Goal: Browse casually: Explore the website without a specific task or goal

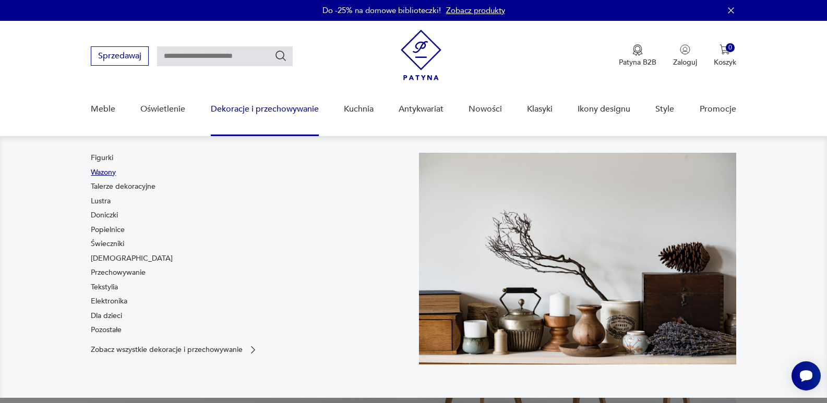
click at [106, 170] on link "Wazony" at bounding box center [103, 173] width 25 height 10
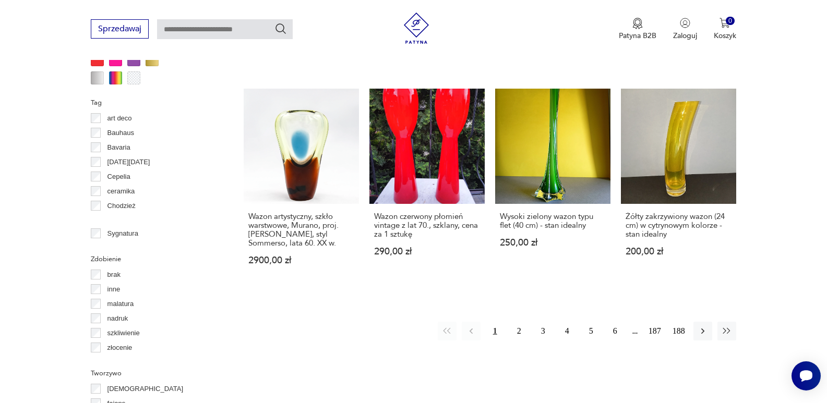
scroll to position [1039, 0]
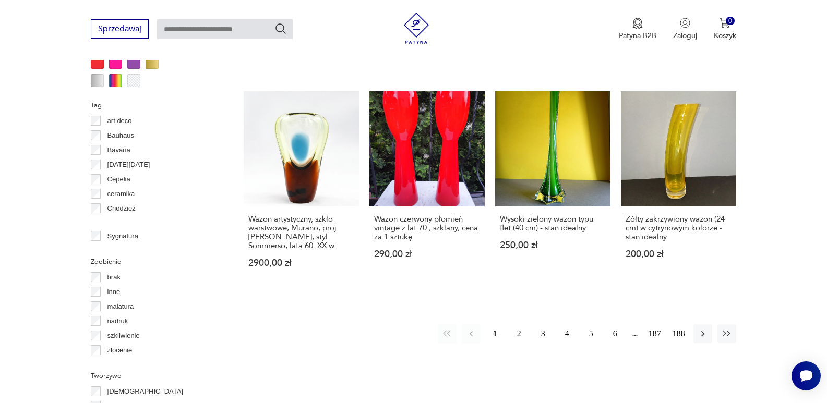
click at [518, 325] on button "2" at bounding box center [519, 334] width 19 height 19
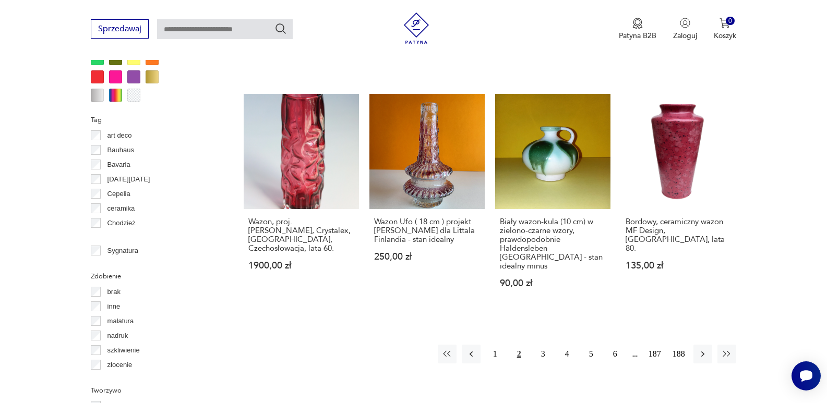
scroll to position [1028, 0]
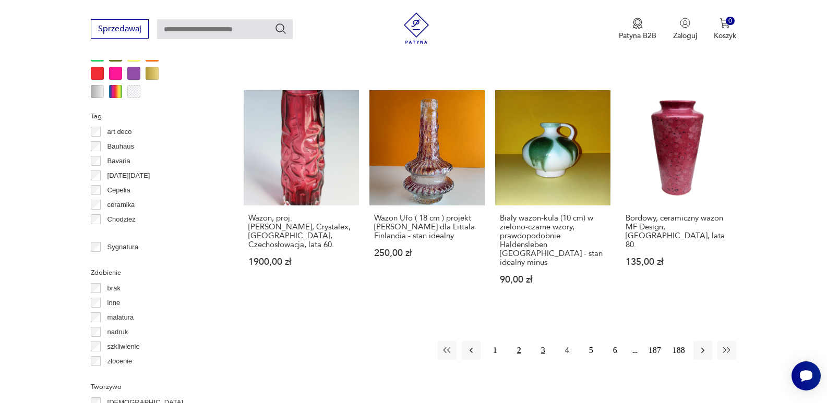
click at [542, 341] on button "3" at bounding box center [543, 350] width 19 height 19
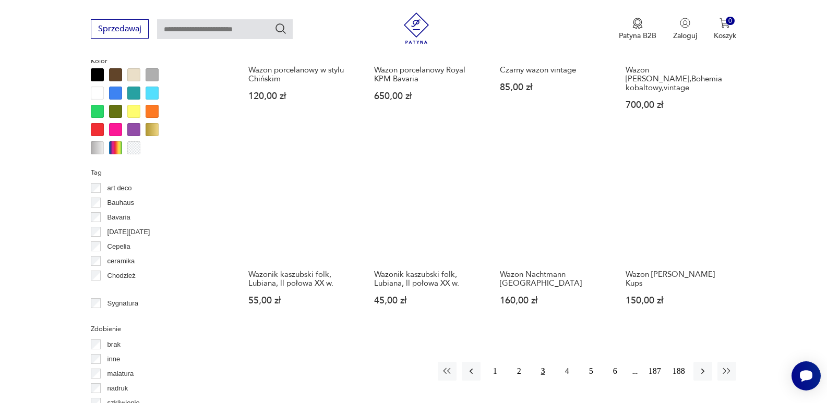
scroll to position [993, 0]
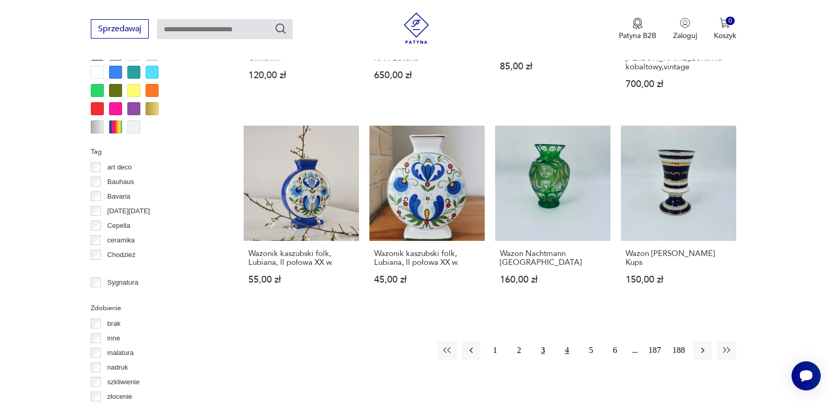
click at [566, 341] on button "4" at bounding box center [567, 350] width 19 height 19
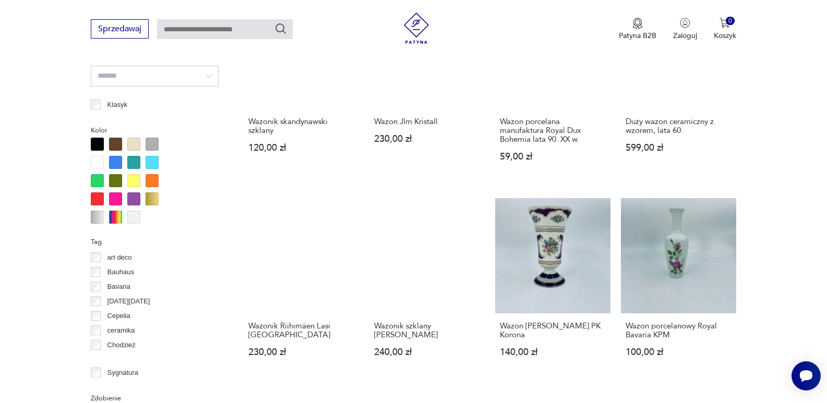
scroll to position [951, 0]
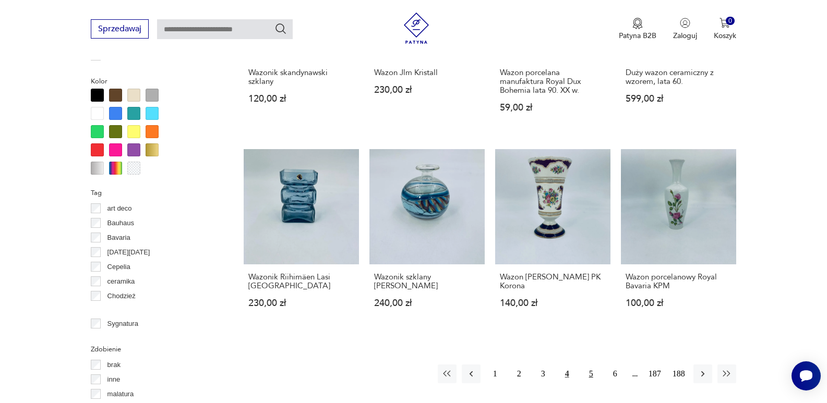
click at [590, 365] on button "5" at bounding box center [591, 374] width 19 height 19
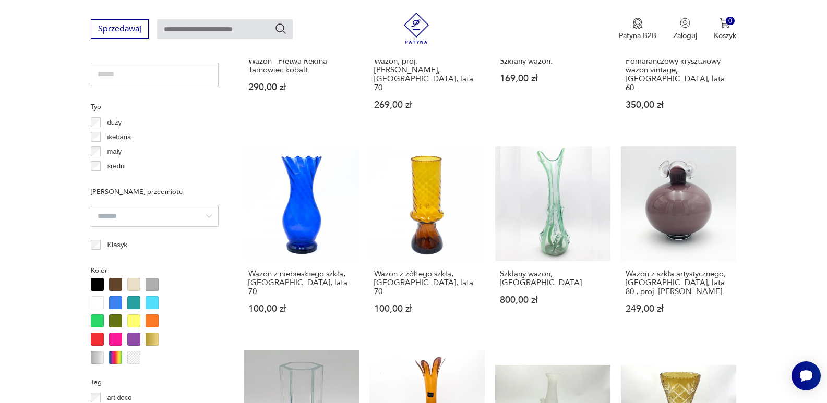
scroll to position [770, 0]
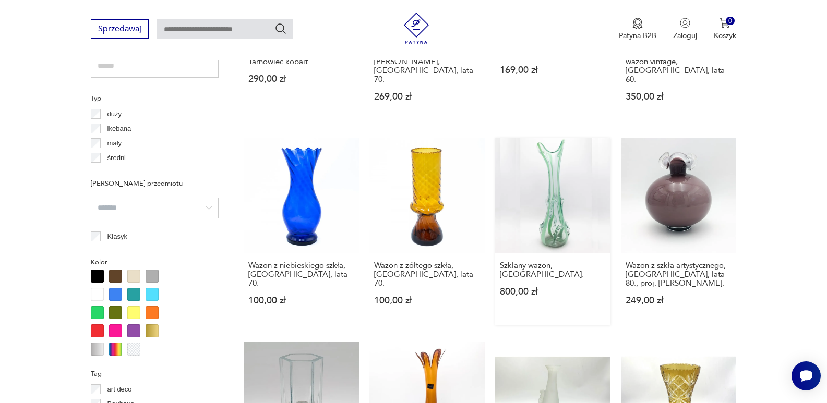
click at [556, 202] on link "Szklany wazon, Ząbkowice. 800,00 zł" at bounding box center [552, 232] width 115 height 188
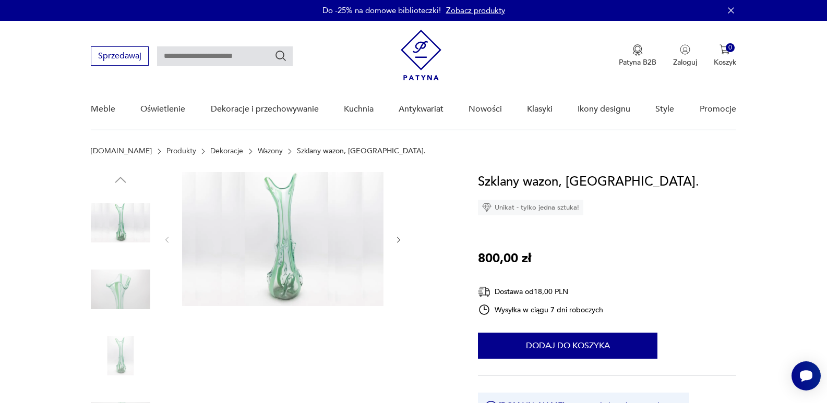
click at [279, 245] on img at bounding box center [282, 239] width 201 height 134
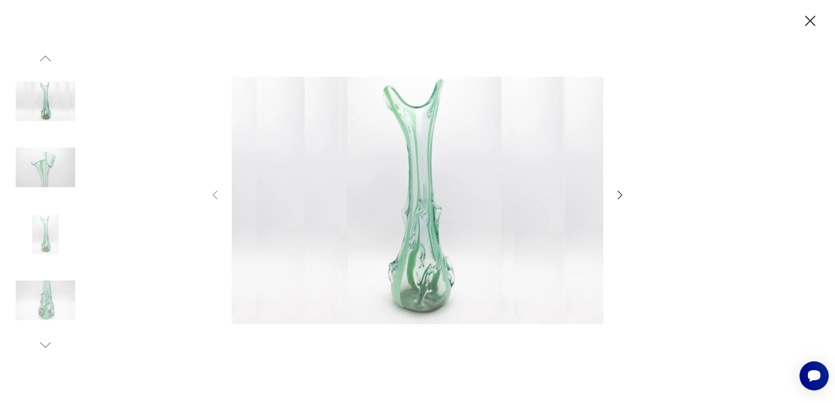
click at [810, 24] on icon "button" at bounding box center [810, 21] width 18 height 18
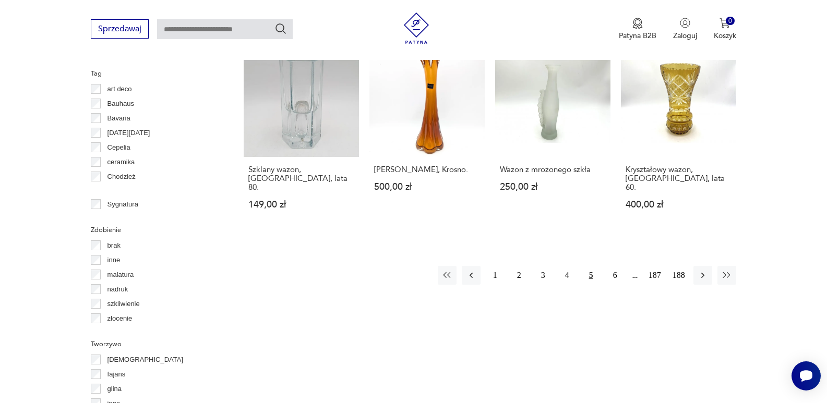
scroll to position [1099, 0]
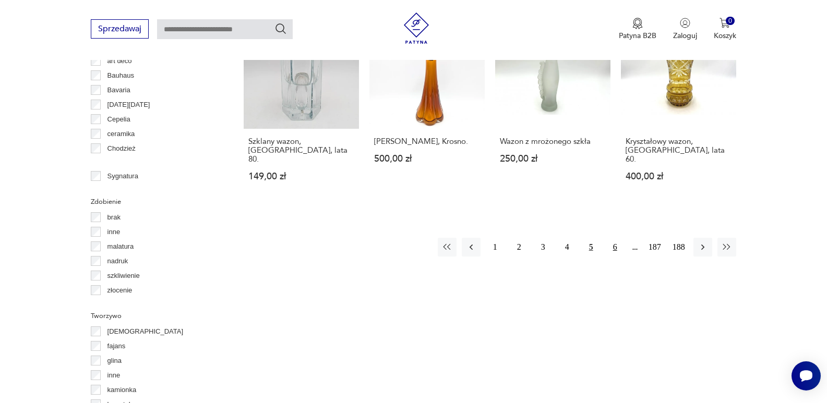
click at [615, 238] on button "6" at bounding box center [615, 247] width 19 height 19
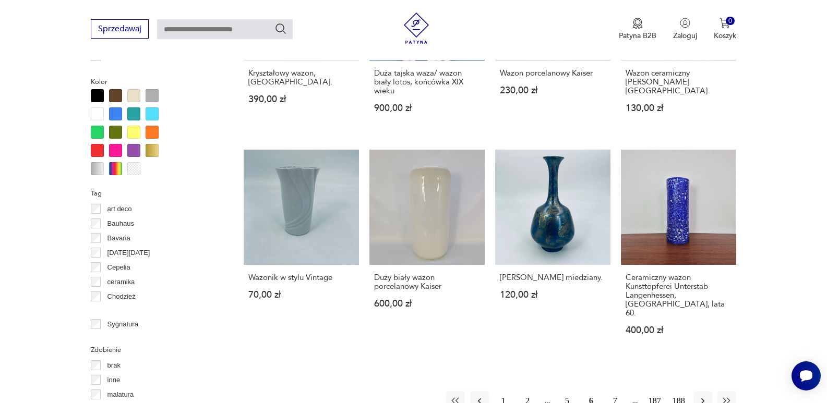
scroll to position [979, 0]
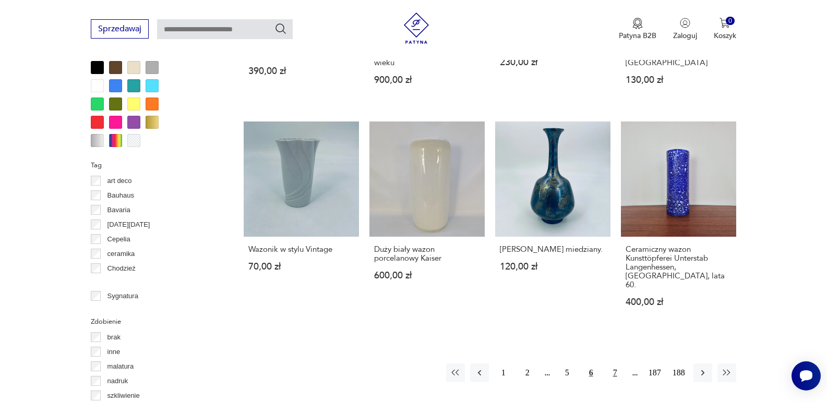
click at [614, 364] on button "7" at bounding box center [615, 373] width 19 height 19
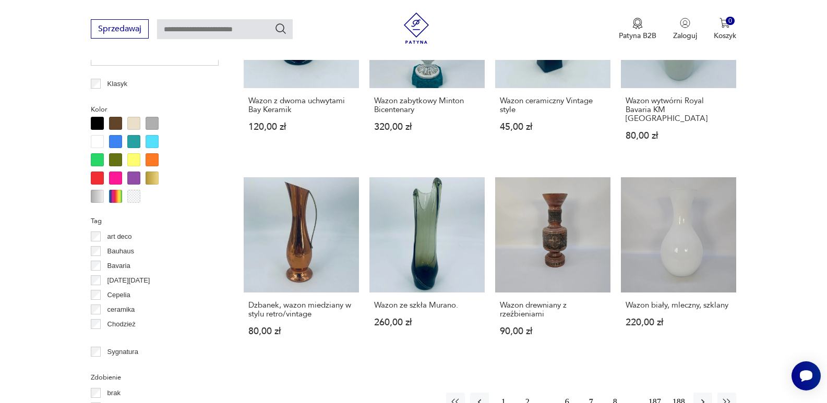
scroll to position [1014, 0]
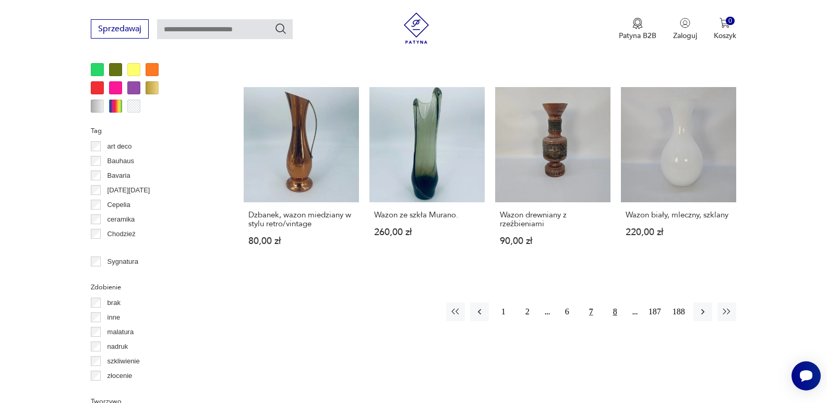
click at [614, 303] on button "8" at bounding box center [615, 312] width 19 height 19
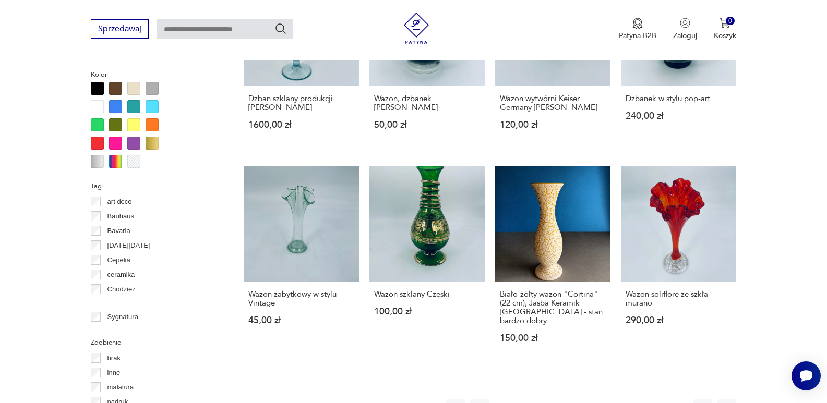
scroll to position [1007, 0]
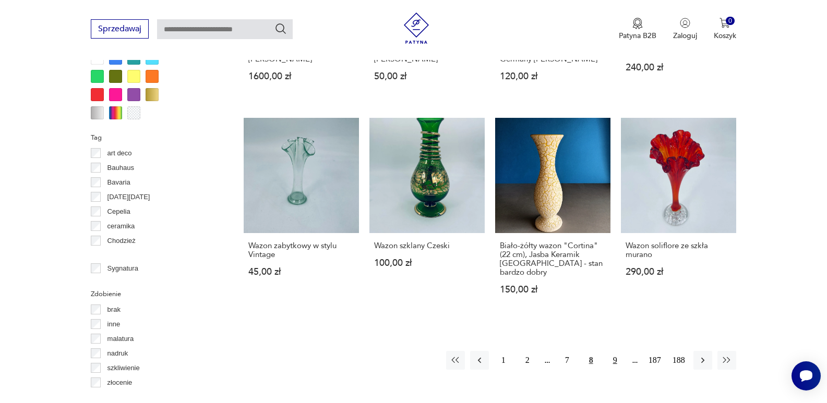
click at [615, 351] on button "9" at bounding box center [615, 360] width 19 height 19
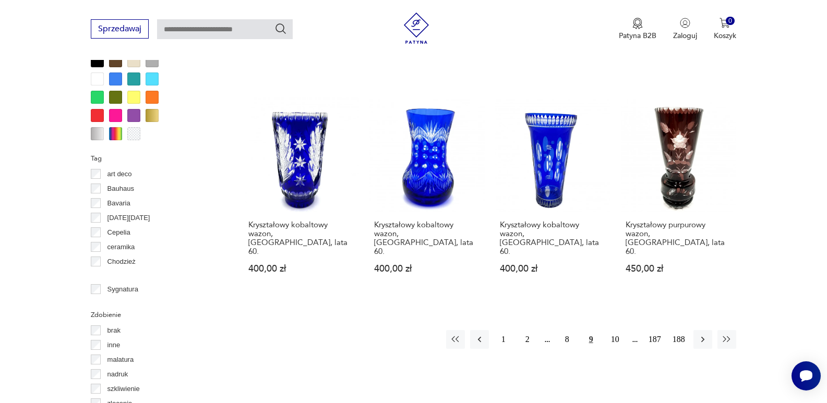
scroll to position [1083, 0]
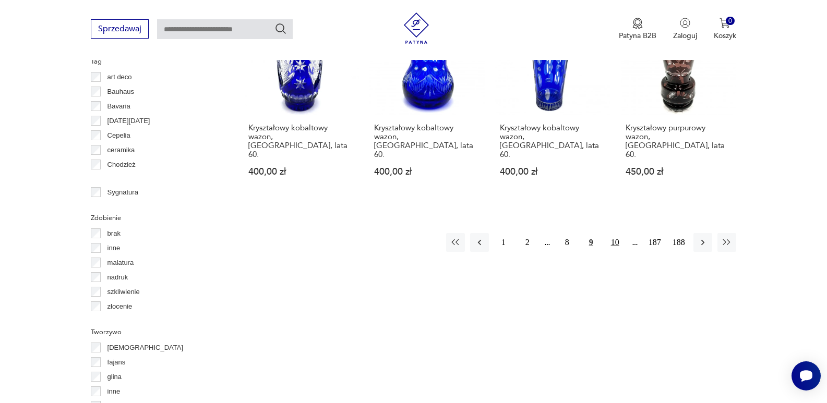
click at [616, 233] on button "10" at bounding box center [615, 242] width 19 height 19
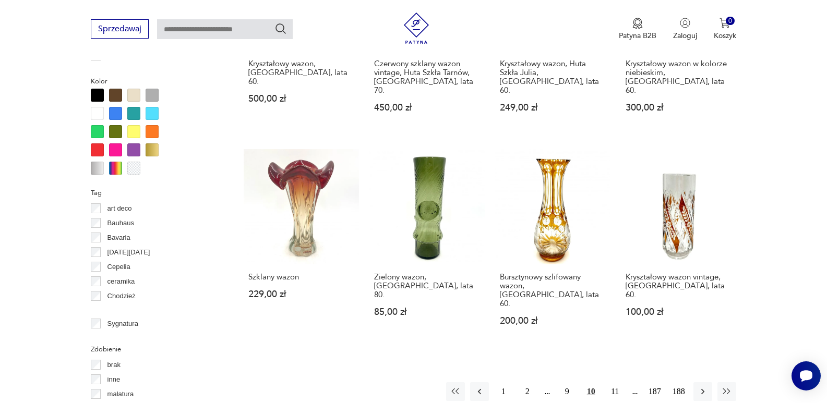
scroll to position [979, 0]
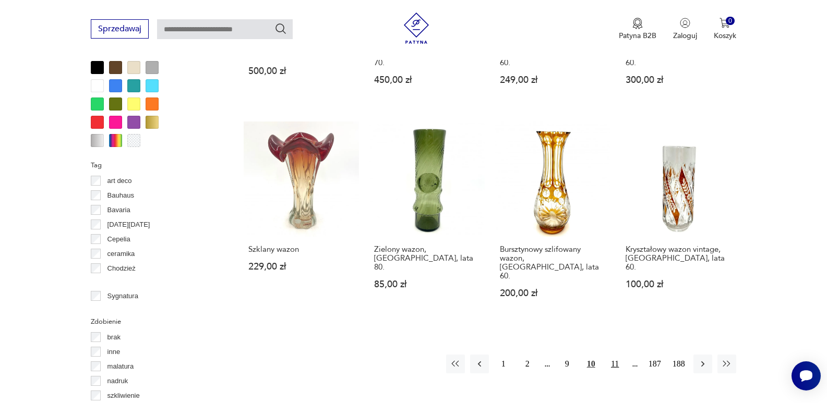
click at [614, 355] on button "11" at bounding box center [615, 364] width 19 height 19
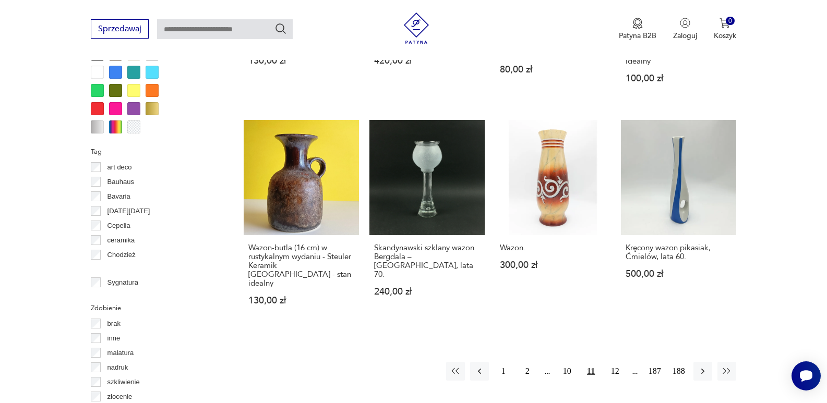
scroll to position [1042, 0]
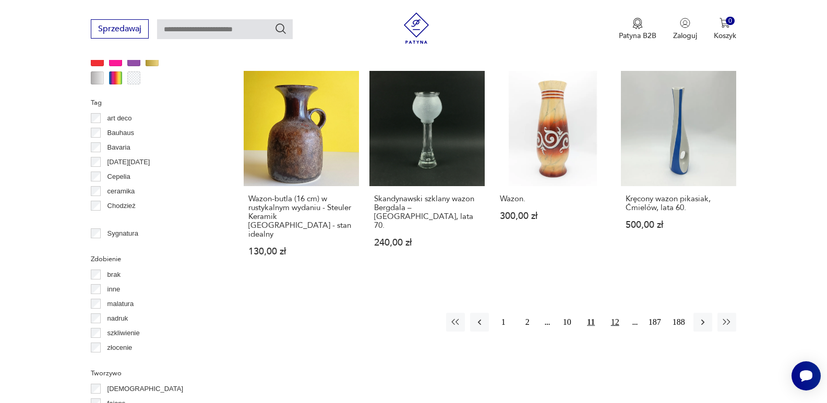
click at [617, 313] on button "12" at bounding box center [615, 322] width 19 height 19
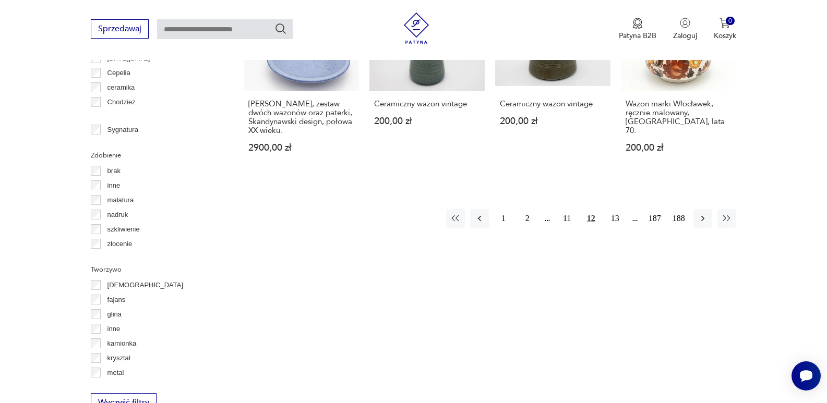
scroll to position [1187, 0]
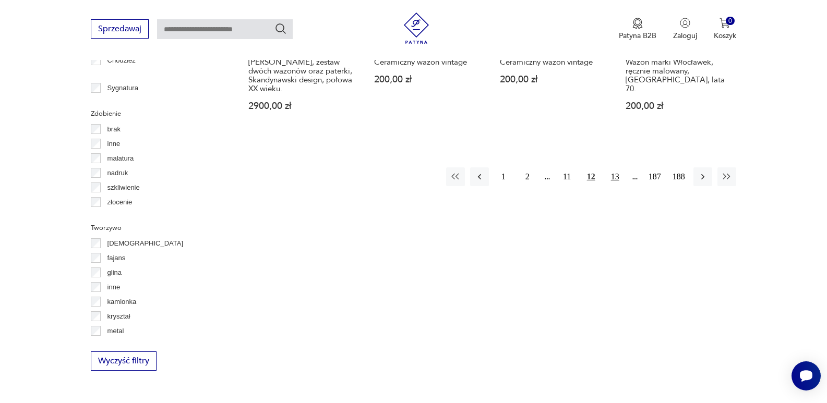
click at [616, 168] on button "13" at bounding box center [615, 177] width 19 height 19
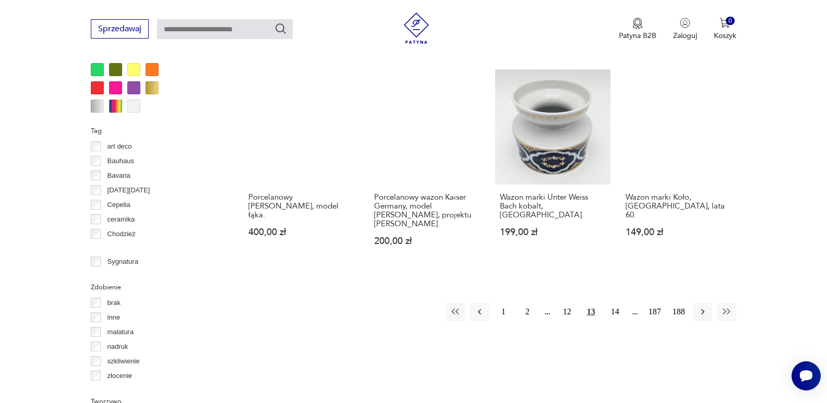
scroll to position [1021, 0]
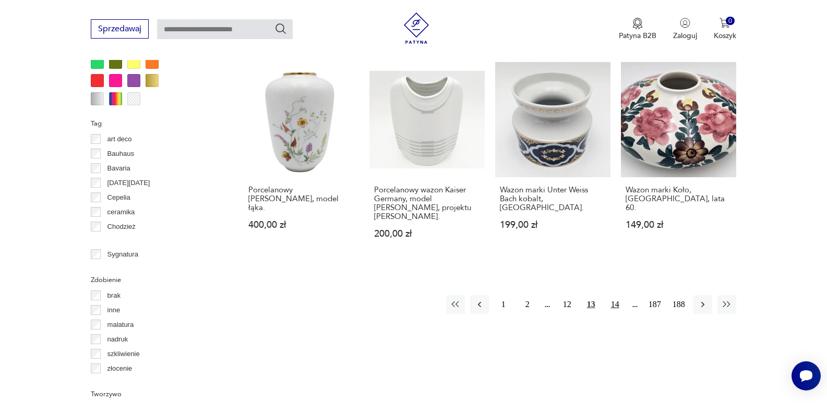
click at [615, 295] on button "14" at bounding box center [615, 304] width 19 height 19
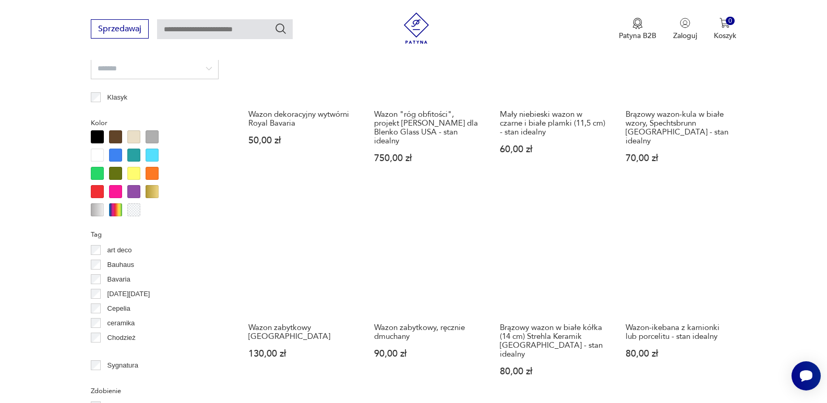
scroll to position [1000, 0]
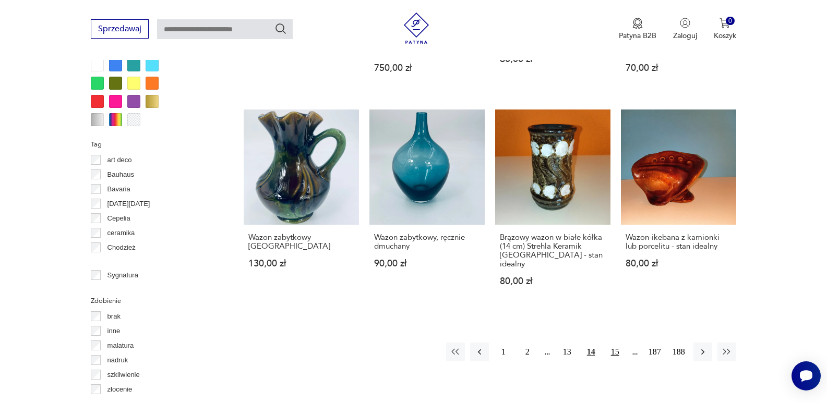
click at [614, 343] on button "15" at bounding box center [615, 352] width 19 height 19
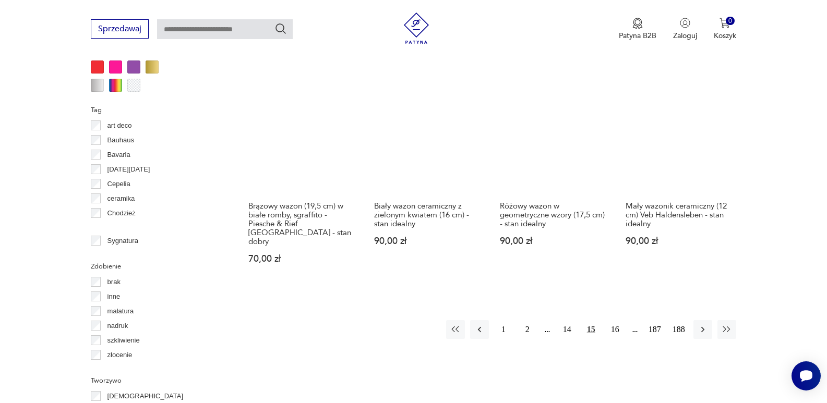
scroll to position [1042, 0]
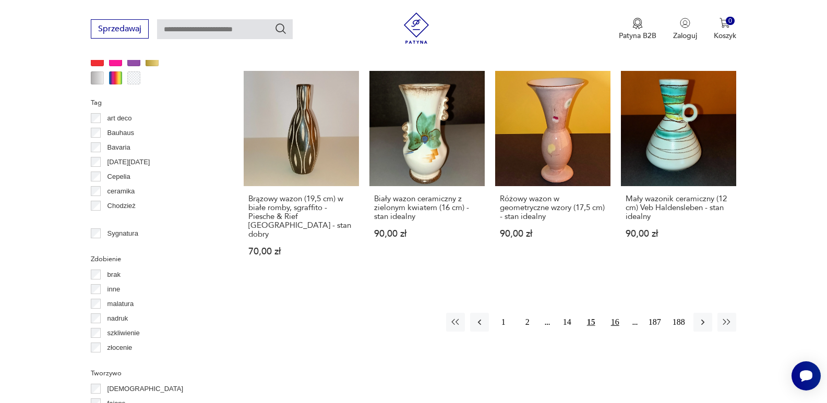
click at [616, 313] on button "16" at bounding box center [615, 322] width 19 height 19
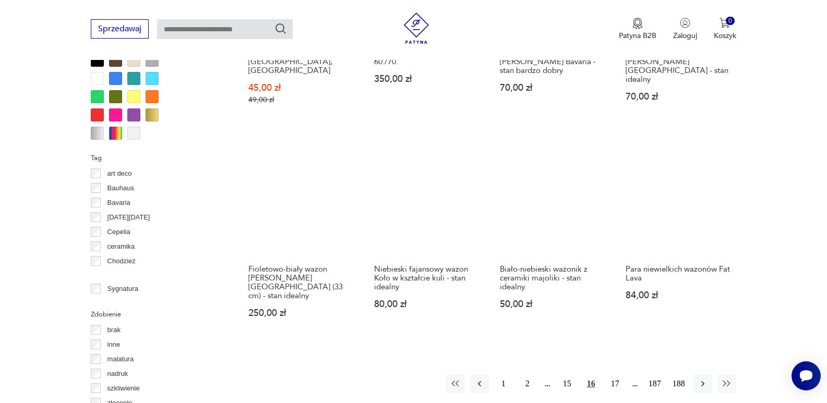
scroll to position [1028, 0]
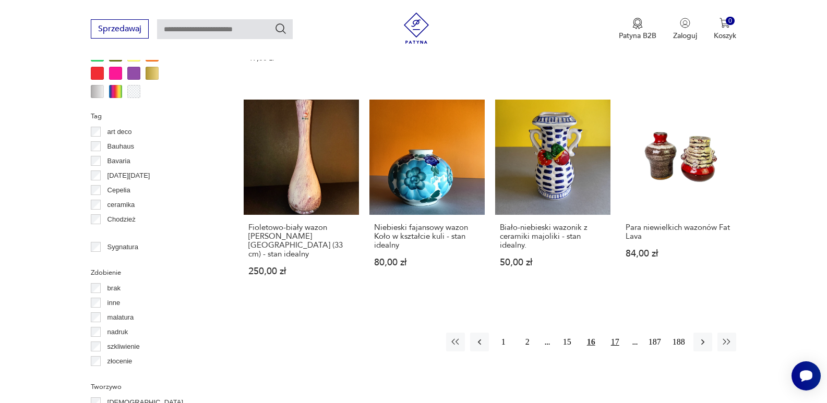
click at [614, 333] on button "17" at bounding box center [615, 342] width 19 height 19
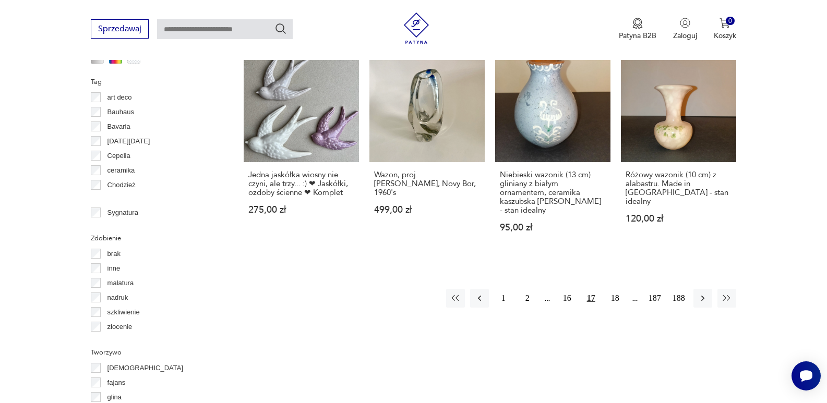
scroll to position [1069, 0]
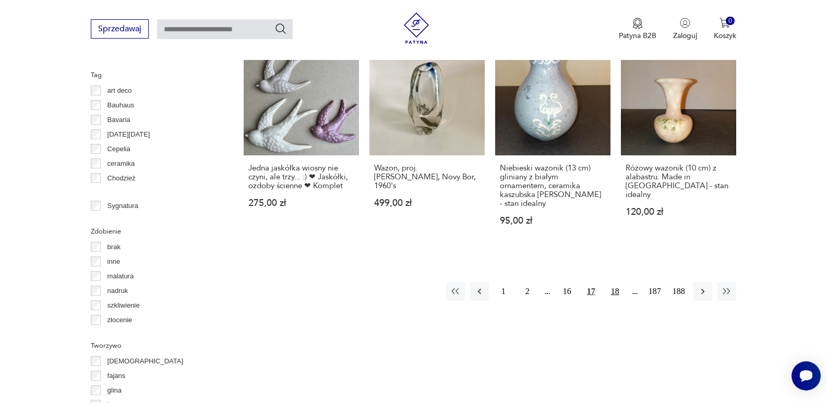
click at [617, 282] on button "18" at bounding box center [615, 291] width 19 height 19
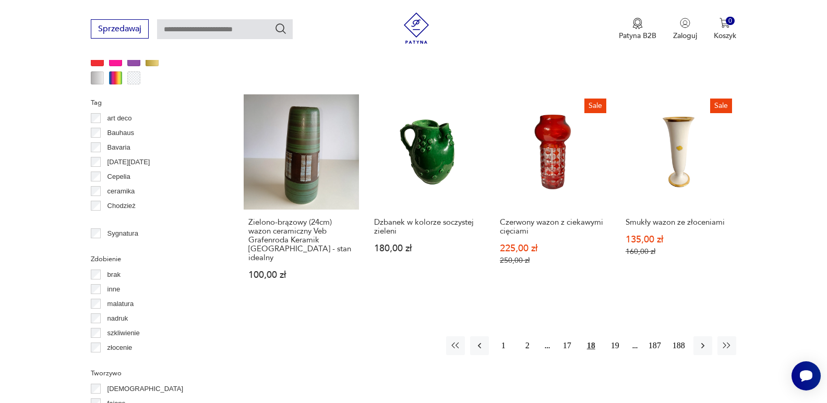
scroll to position [1055, 0]
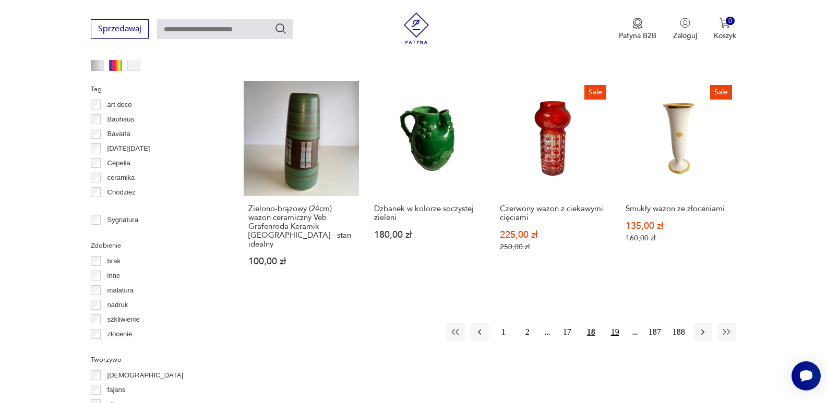
click at [614, 323] on button "19" at bounding box center [615, 332] width 19 height 19
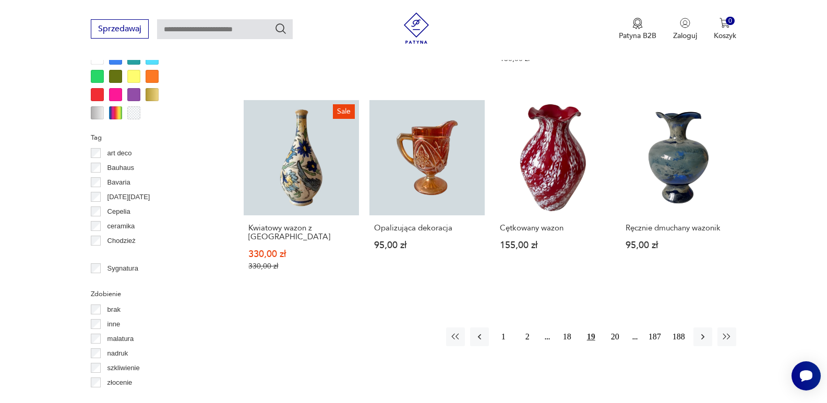
scroll to position [1042, 0]
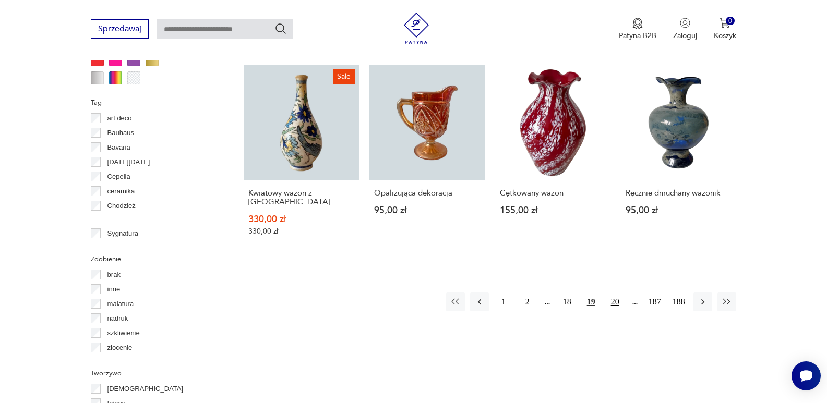
click at [615, 293] on button "20" at bounding box center [615, 302] width 19 height 19
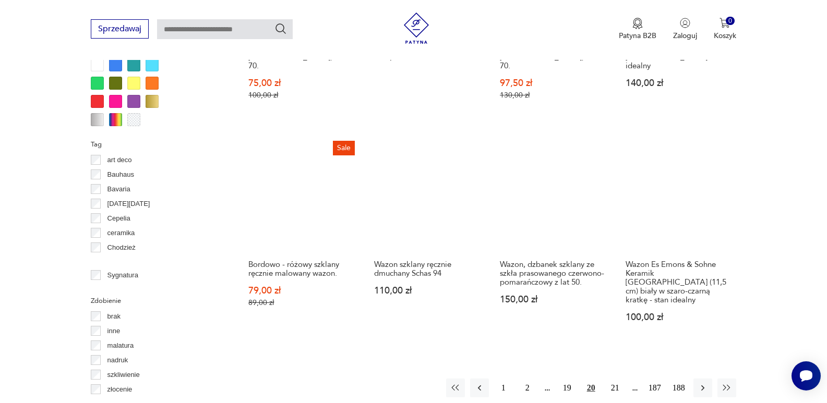
scroll to position [1021, 0]
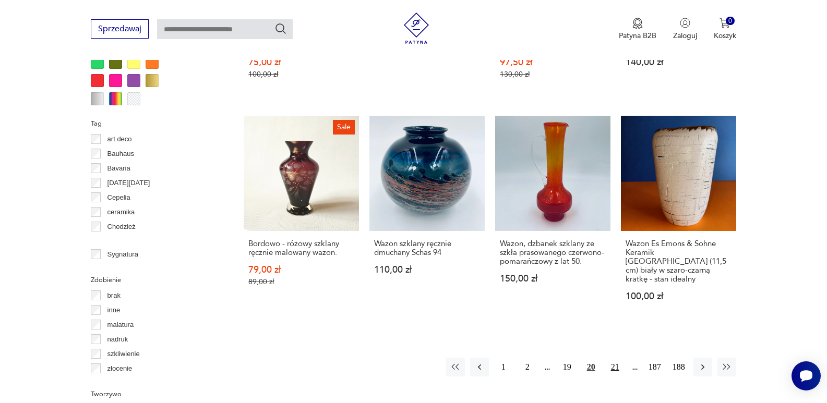
click at [615, 358] on button "21" at bounding box center [615, 367] width 19 height 19
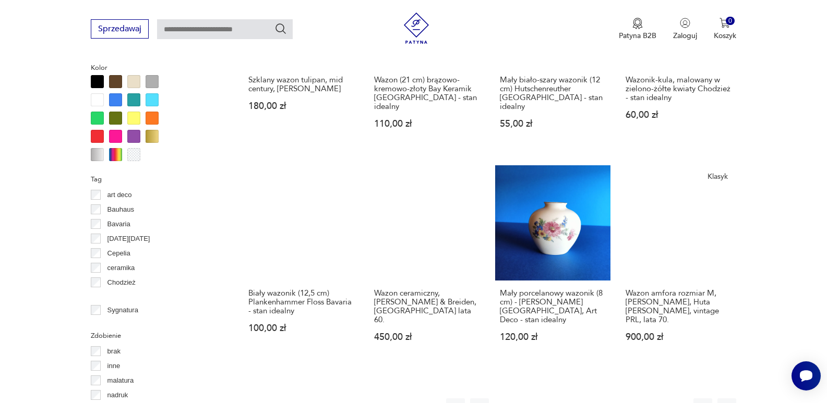
scroll to position [1021, 0]
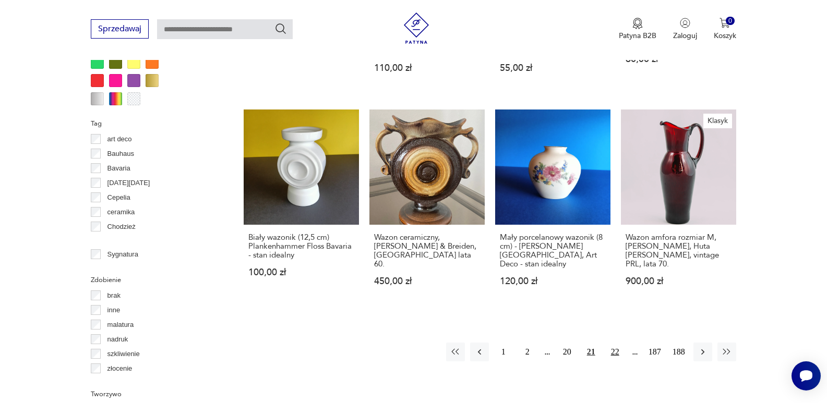
click at [615, 343] on button "22" at bounding box center [615, 352] width 19 height 19
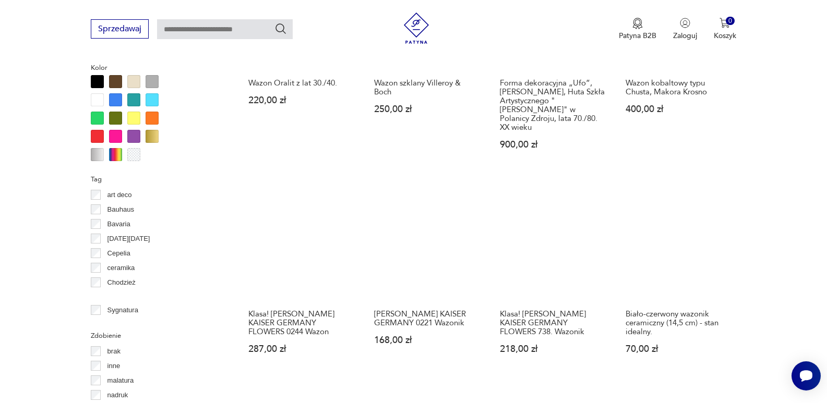
scroll to position [1000, 0]
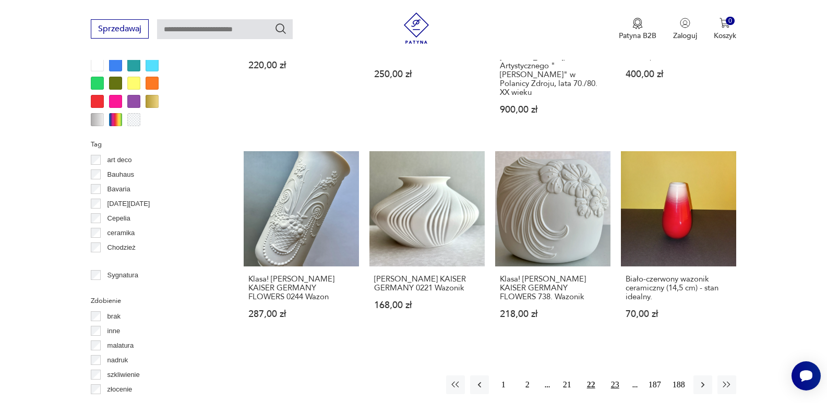
click at [614, 376] on button "23" at bounding box center [615, 385] width 19 height 19
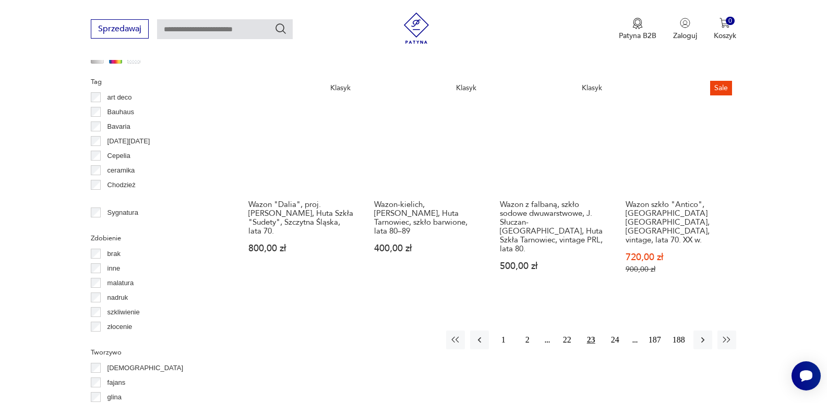
scroll to position [1076, 0]
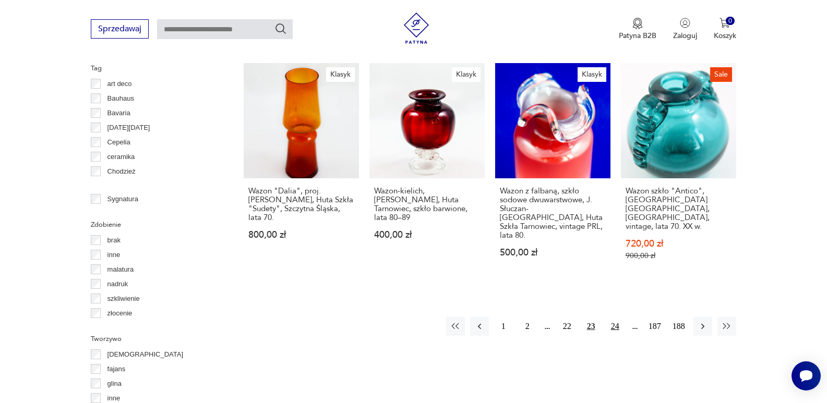
click at [615, 317] on button "24" at bounding box center [615, 326] width 19 height 19
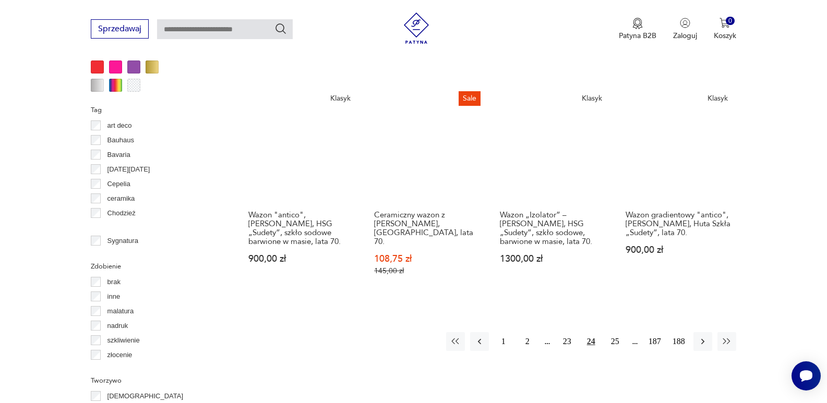
scroll to position [1048, 0]
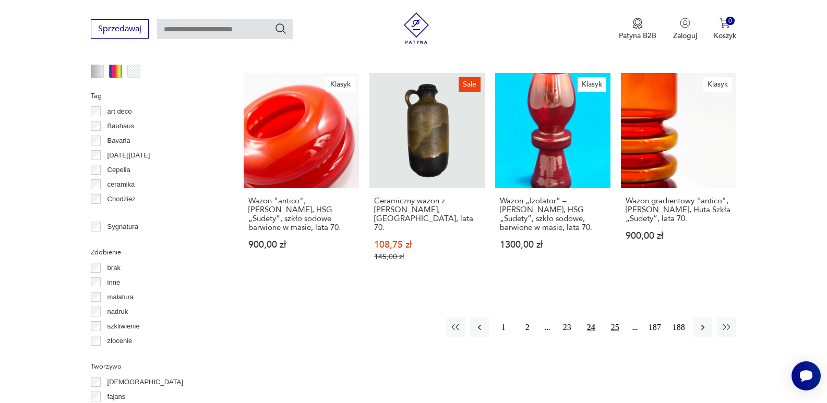
click at [615, 318] on button "25" at bounding box center [615, 327] width 19 height 19
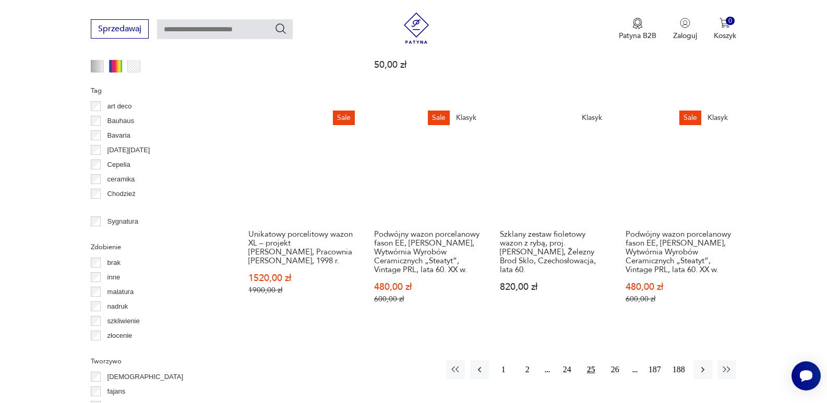
scroll to position [1063, 0]
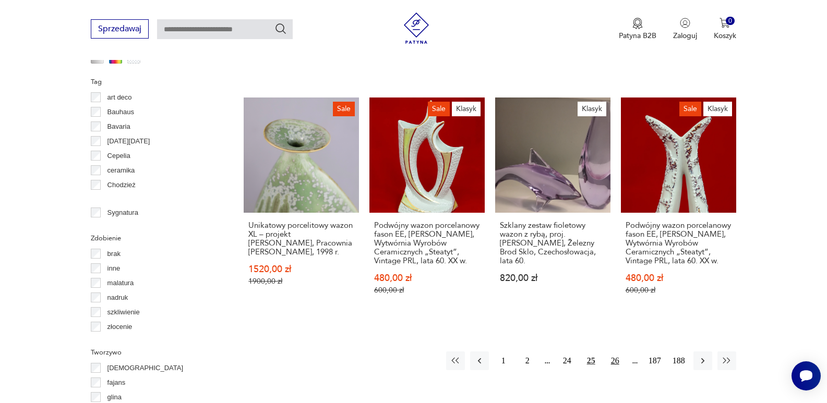
click at [613, 352] on button "26" at bounding box center [615, 361] width 19 height 19
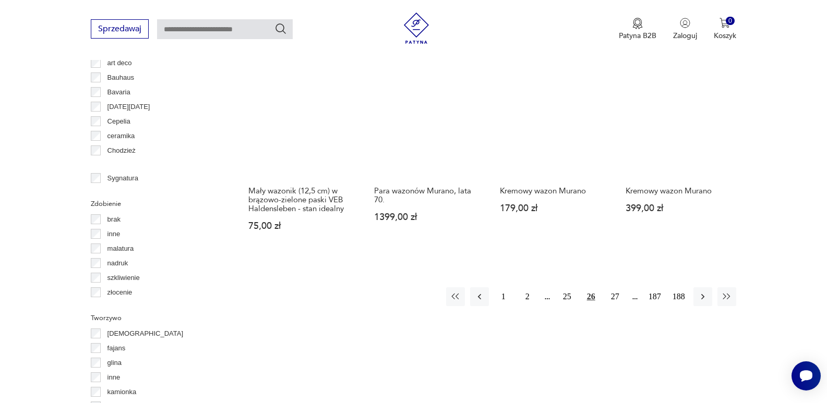
scroll to position [1111, 0]
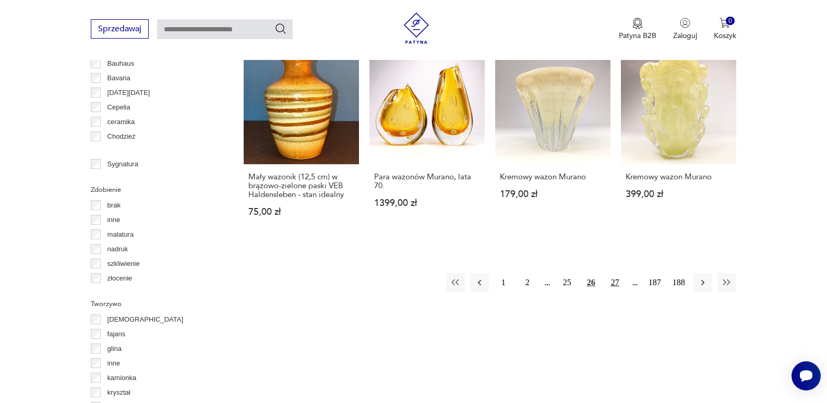
click at [614, 273] on button "27" at bounding box center [615, 282] width 19 height 19
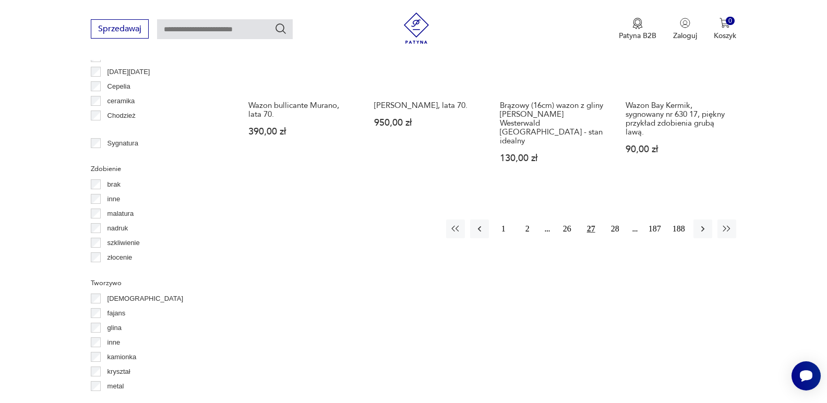
scroll to position [1139, 0]
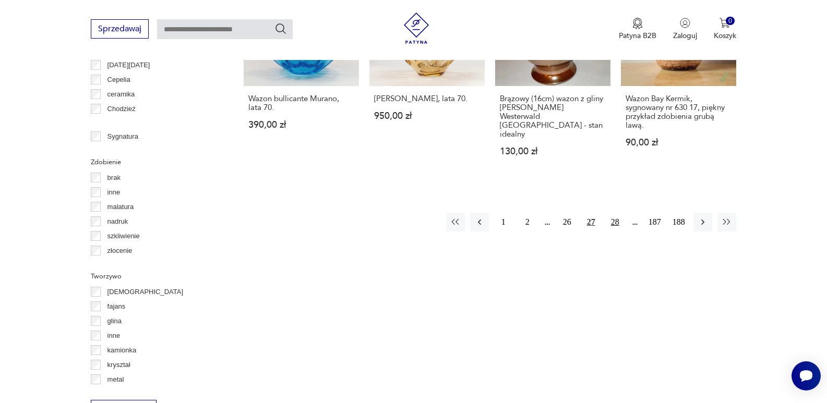
click at [613, 213] on button "28" at bounding box center [615, 222] width 19 height 19
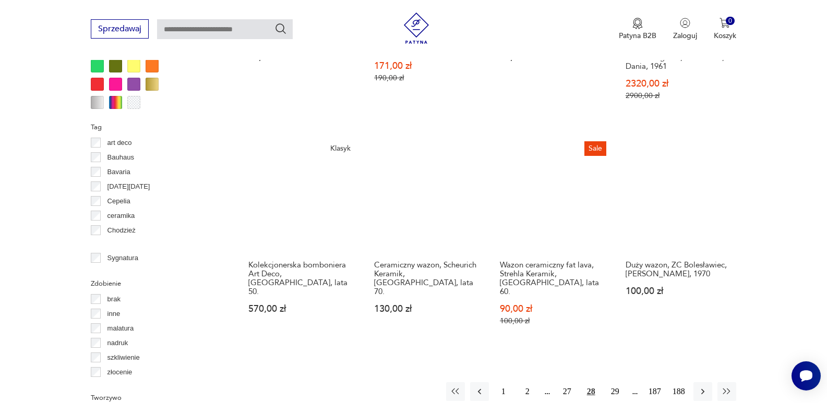
scroll to position [1034, 0]
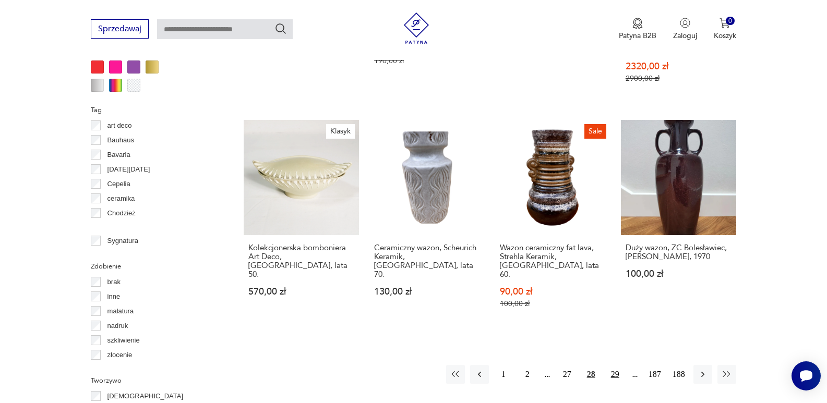
click at [612, 365] on button "29" at bounding box center [615, 374] width 19 height 19
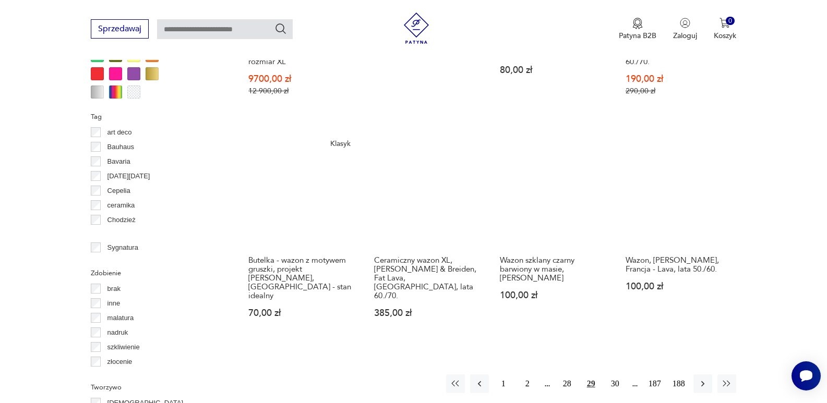
scroll to position [1076, 0]
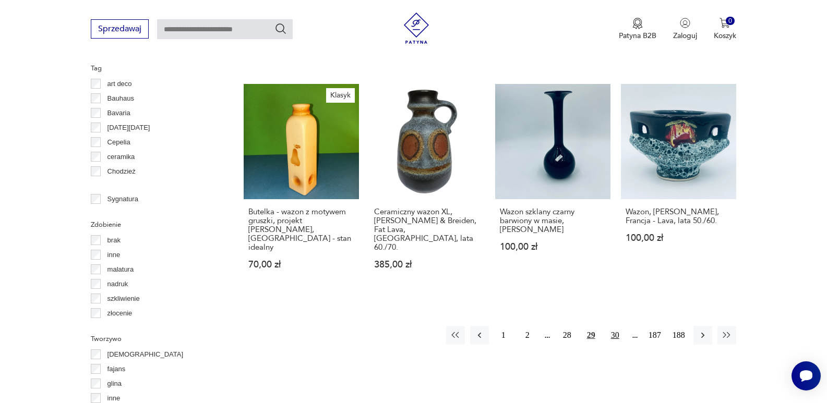
click at [613, 326] on button "30" at bounding box center [615, 335] width 19 height 19
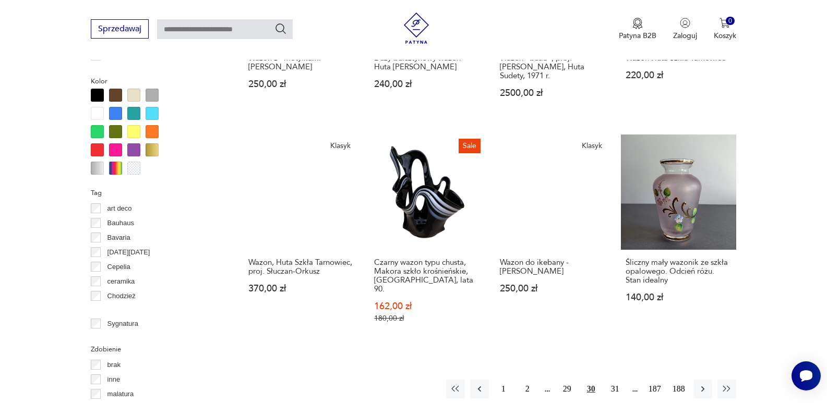
scroll to position [1000, 0]
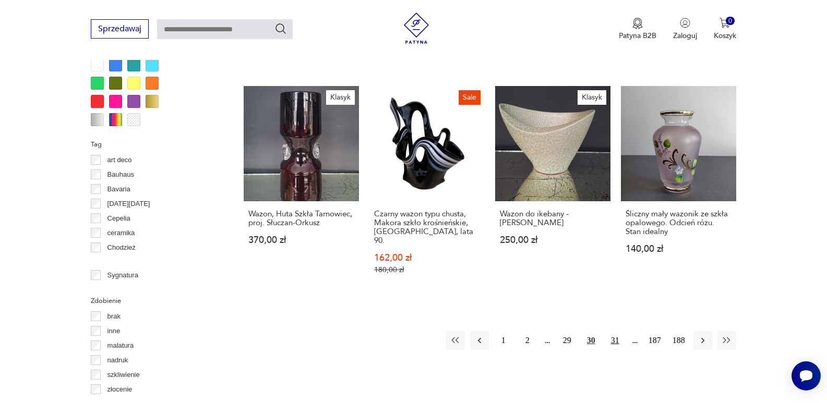
click at [615, 331] on button "31" at bounding box center [615, 340] width 19 height 19
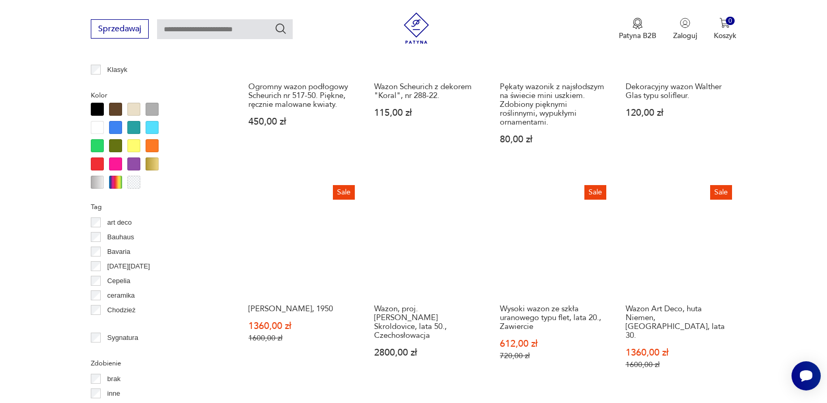
scroll to position [1007, 0]
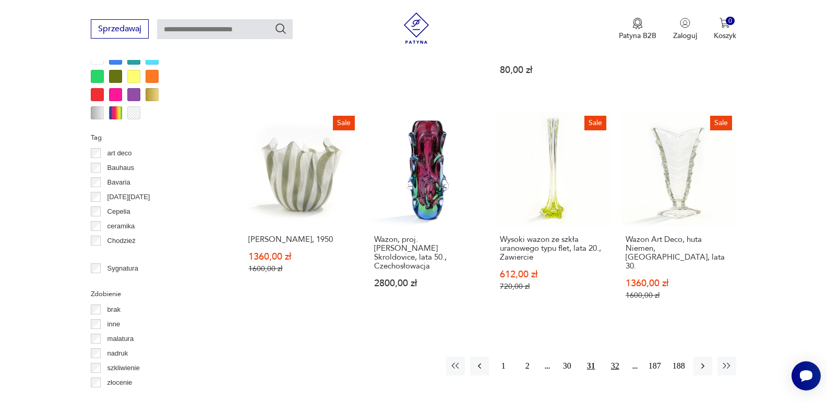
click at [615, 363] on button "32" at bounding box center [615, 366] width 19 height 19
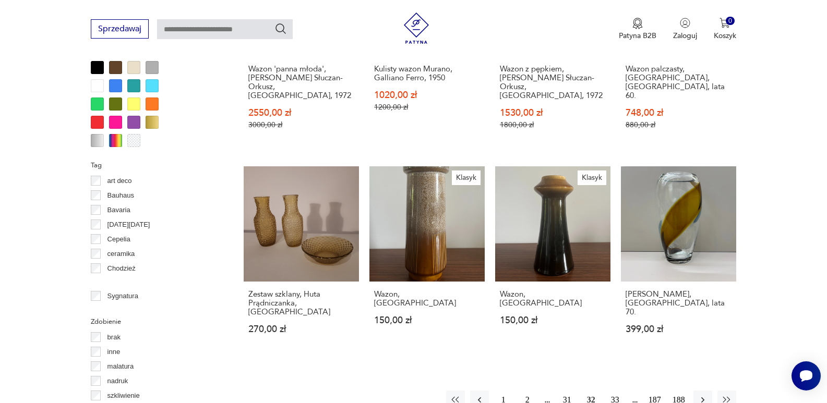
scroll to position [1076, 0]
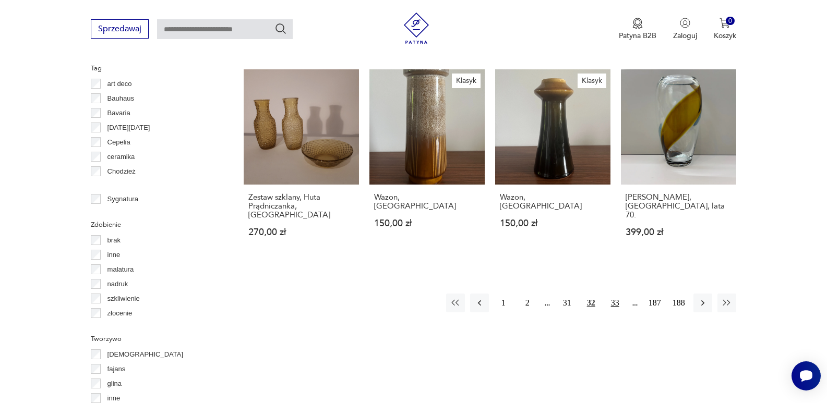
click at [615, 294] on button "33" at bounding box center [615, 303] width 19 height 19
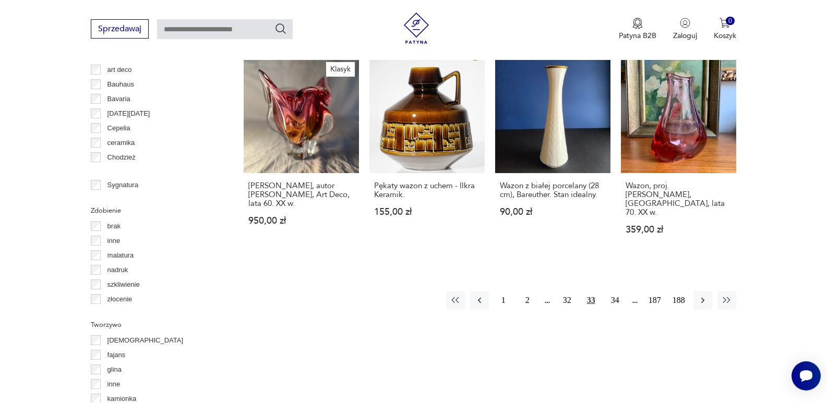
scroll to position [1139, 0]
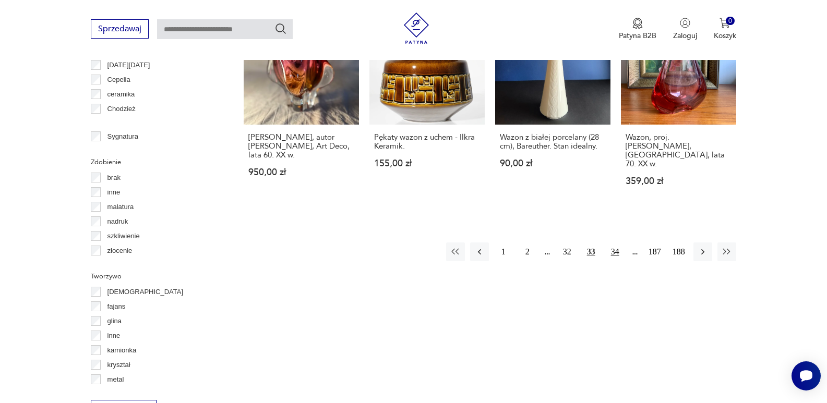
click at [615, 243] on button "34" at bounding box center [615, 252] width 19 height 19
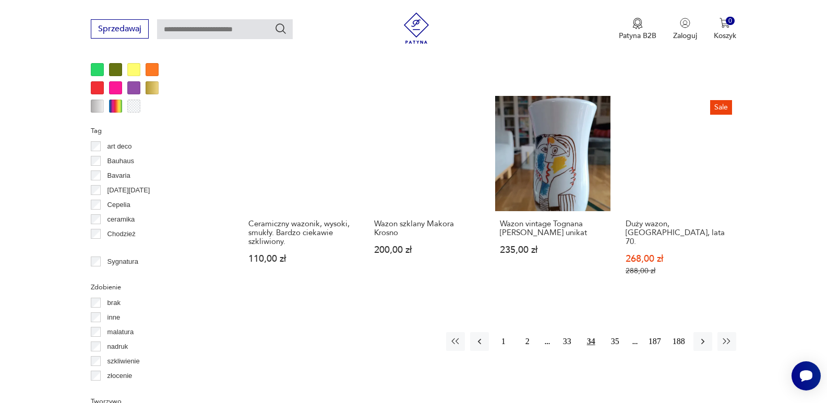
scroll to position [1034, 0]
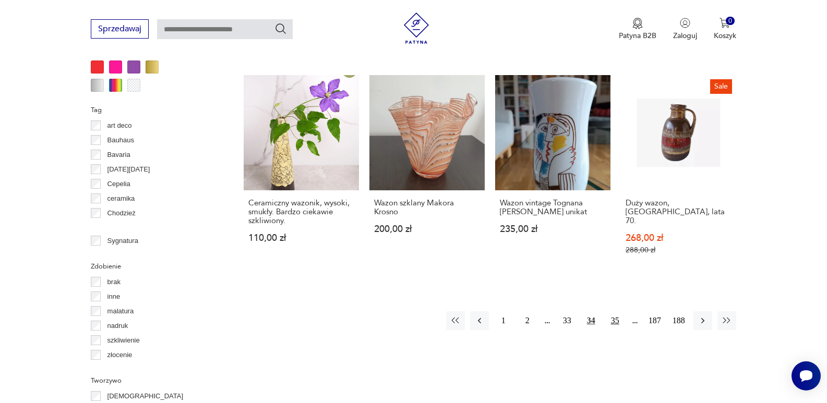
click at [613, 312] on button "35" at bounding box center [615, 321] width 19 height 19
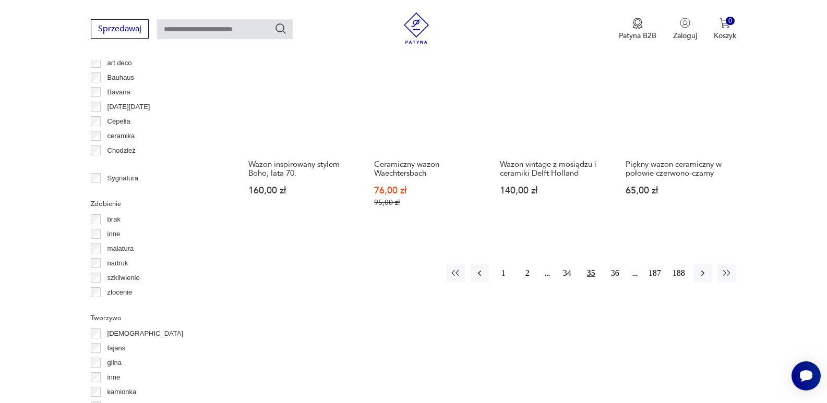
scroll to position [1146, 0]
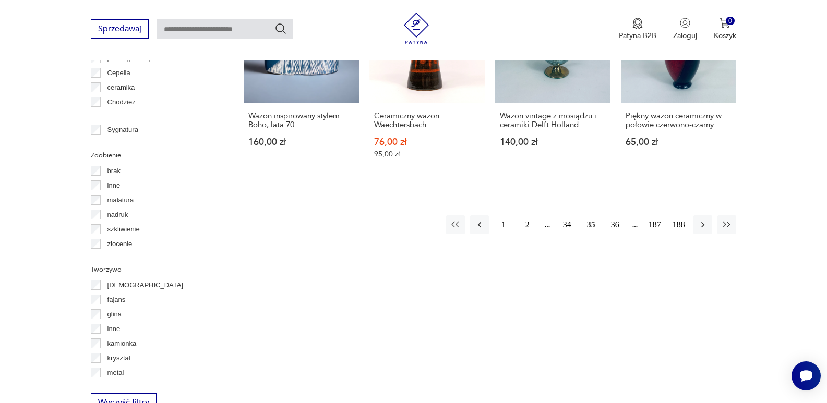
click at [617, 216] on button "36" at bounding box center [615, 225] width 19 height 19
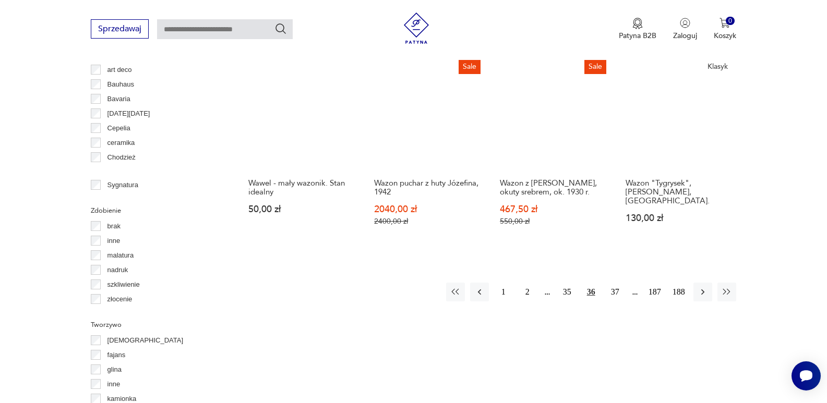
scroll to position [1097, 0]
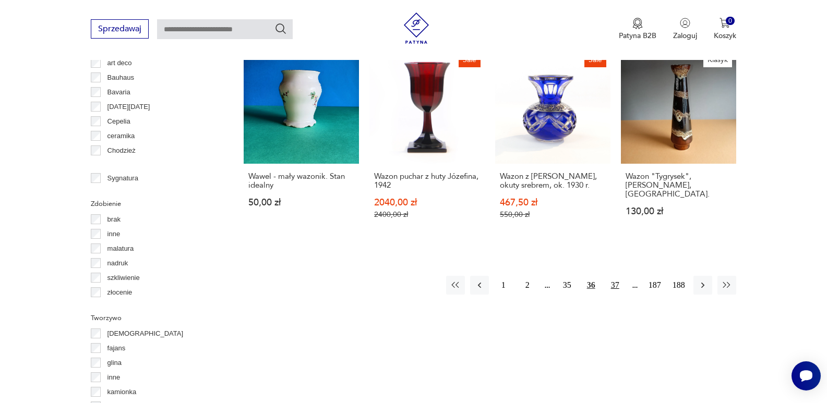
click at [615, 276] on button "37" at bounding box center [615, 285] width 19 height 19
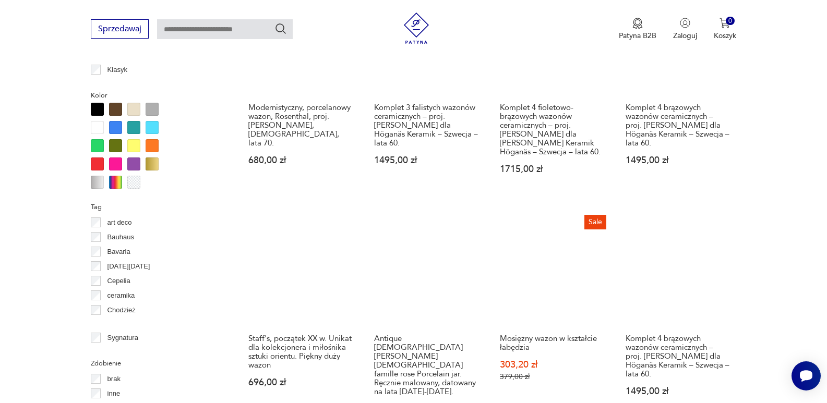
scroll to position [1034, 0]
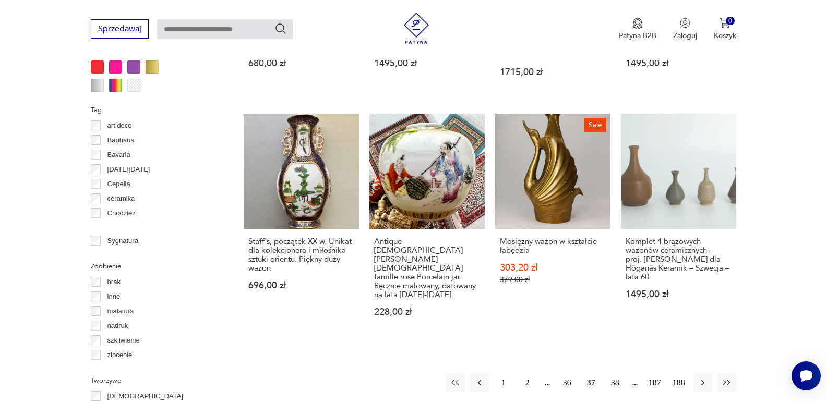
click at [616, 374] on button "38" at bounding box center [615, 383] width 19 height 19
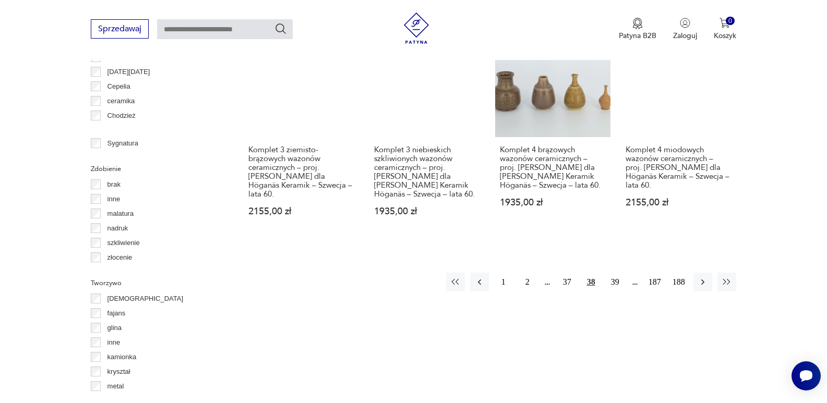
scroll to position [1146, 0]
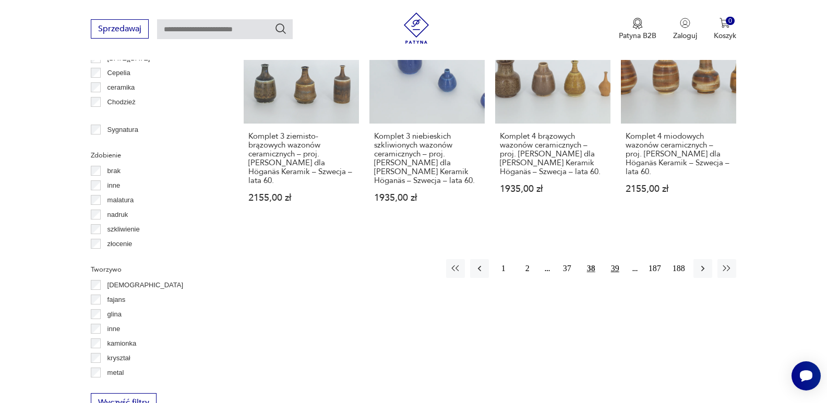
click at [616, 259] on button "39" at bounding box center [615, 268] width 19 height 19
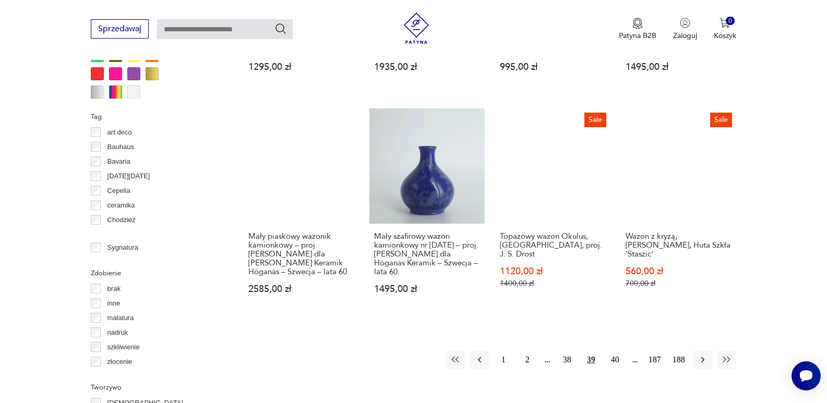
scroll to position [1048, 0]
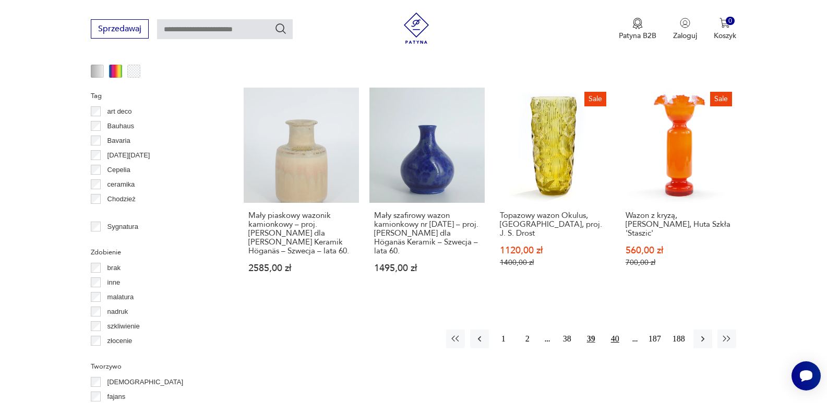
click at [617, 330] on button "40" at bounding box center [615, 339] width 19 height 19
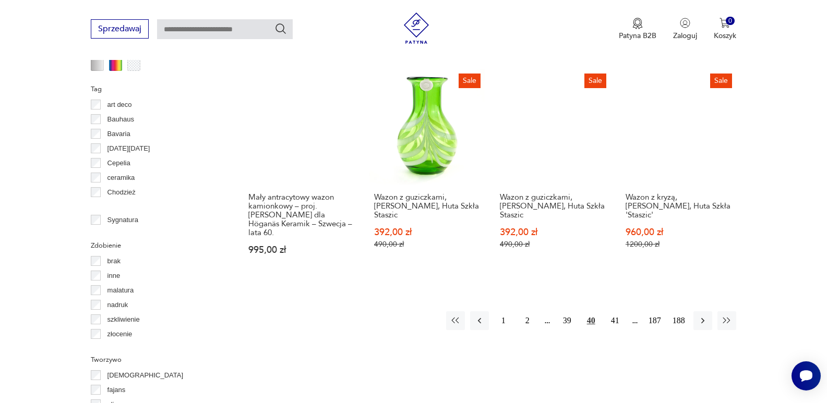
scroll to position [1083, 0]
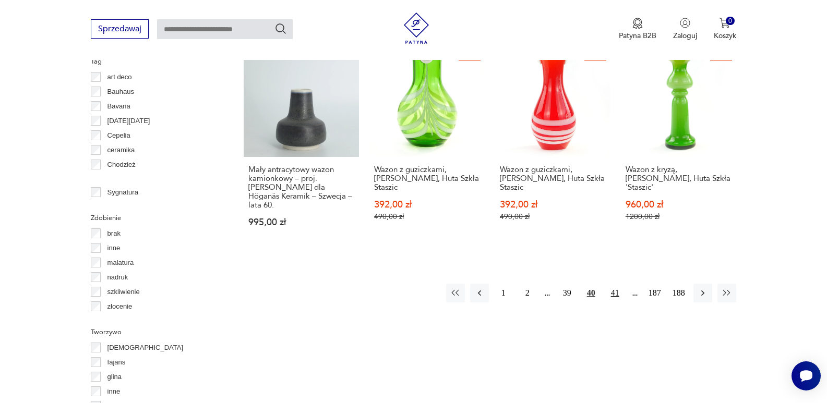
click at [614, 284] on button "41" at bounding box center [615, 293] width 19 height 19
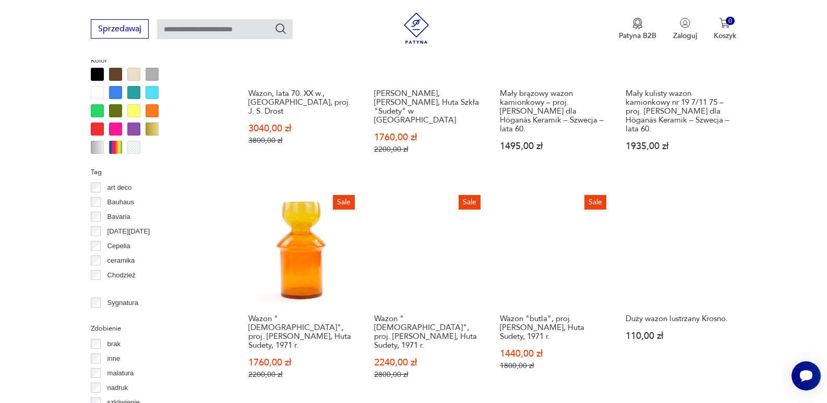
scroll to position [1083, 0]
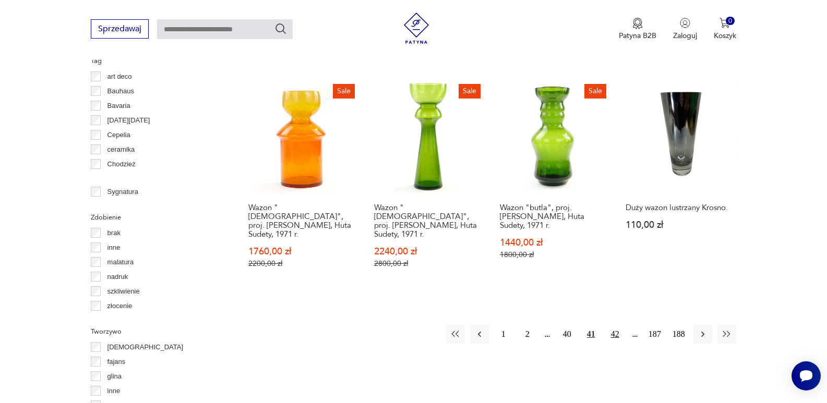
click at [615, 325] on button "42" at bounding box center [615, 334] width 19 height 19
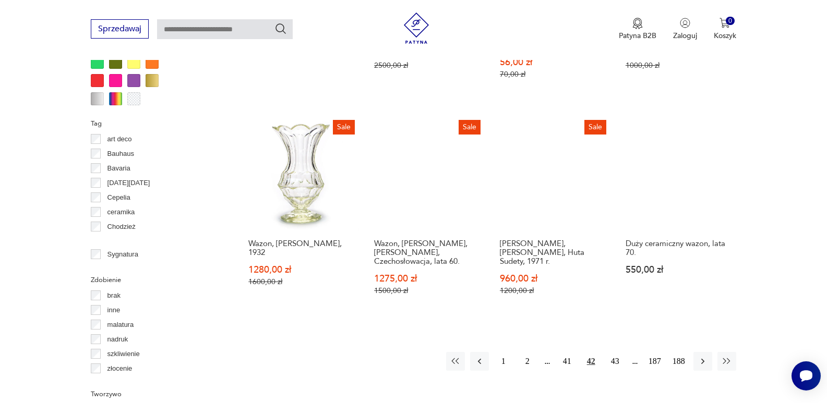
scroll to position [1069, 0]
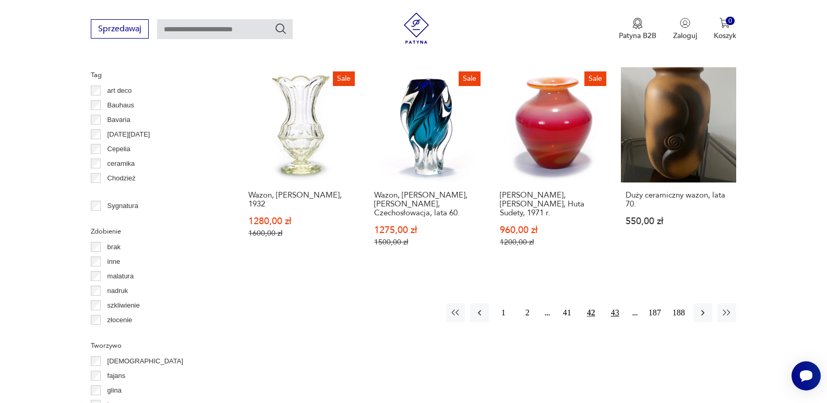
click at [614, 304] on button "43" at bounding box center [615, 313] width 19 height 19
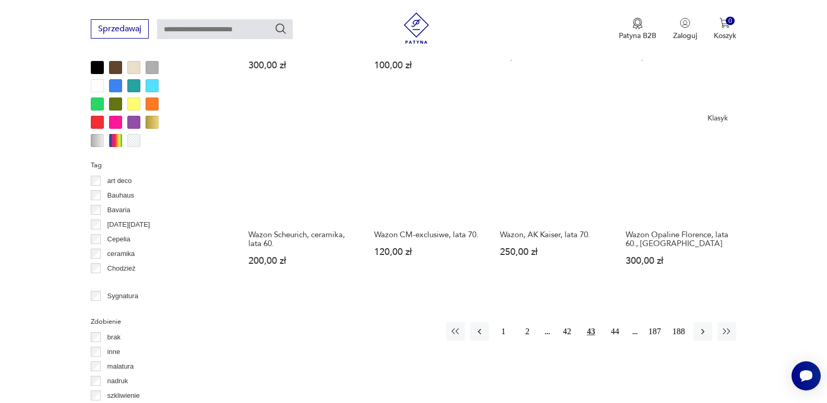
scroll to position [1007, 0]
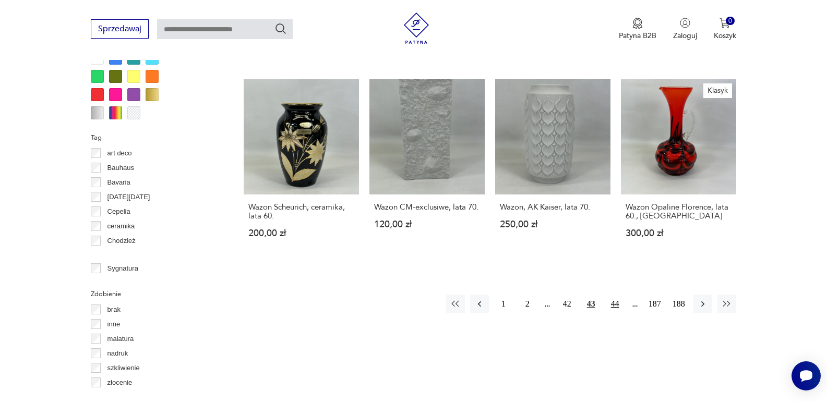
click at [614, 295] on button "44" at bounding box center [615, 304] width 19 height 19
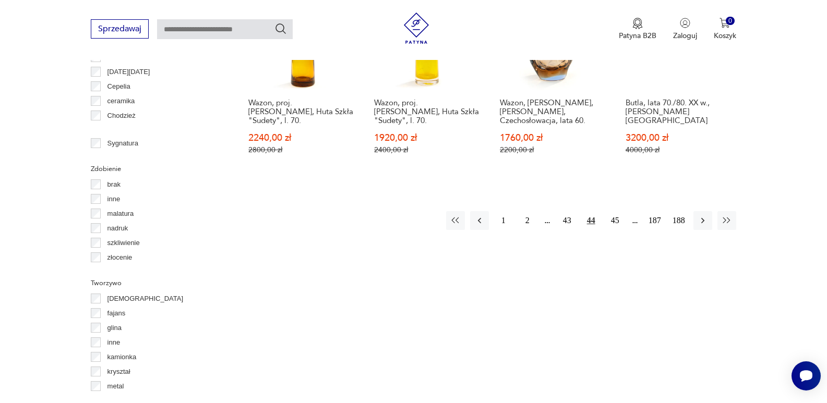
scroll to position [1146, 0]
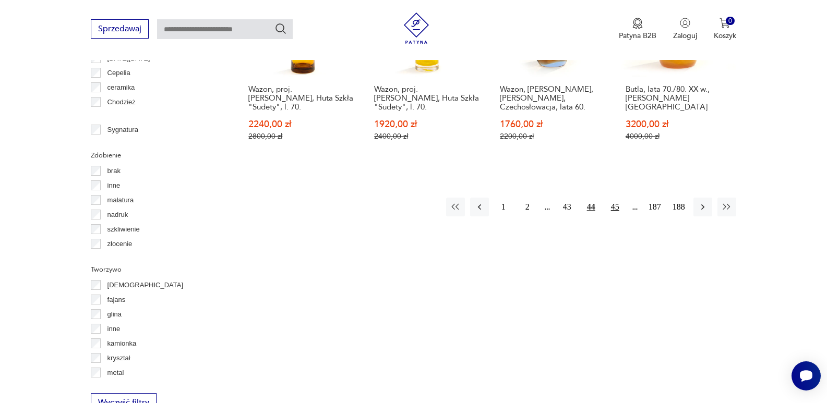
click at [615, 198] on button "45" at bounding box center [615, 207] width 19 height 19
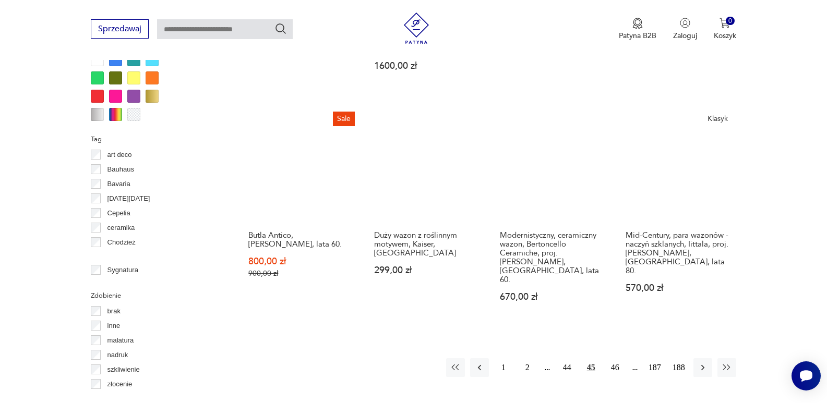
scroll to position [1021, 0]
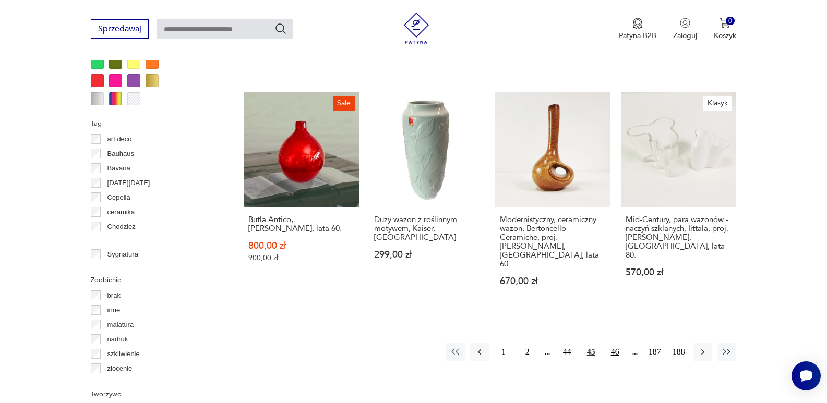
click at [616, 343] on button "46" at bounding box center [615, 352] width 19 height 19
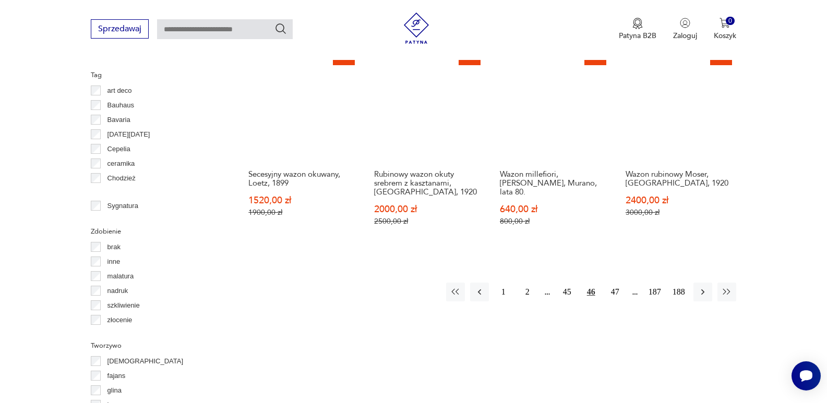
scroll to position [1139, 0]
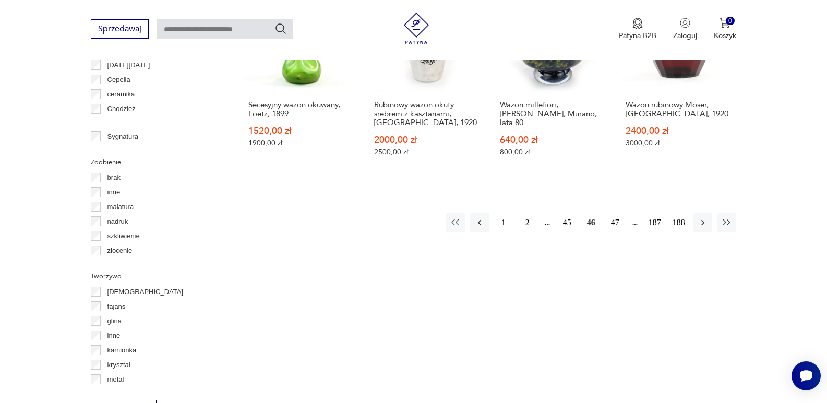
click at [615, 213] on button "47" at bounding box center [615, 222] width 19 height 19
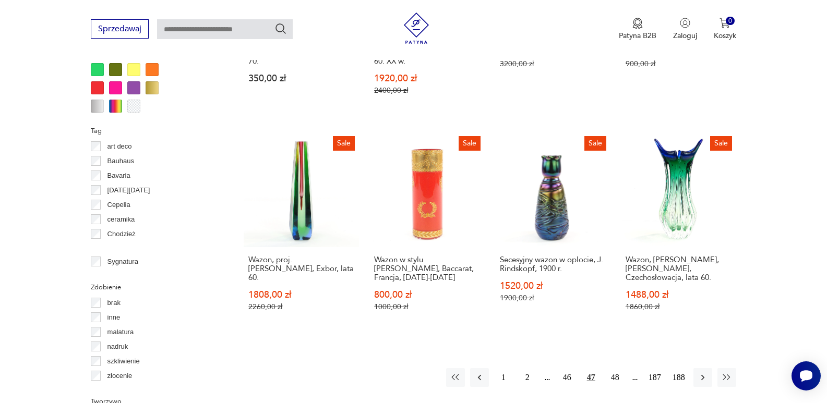
scroll to position [1055, 0]
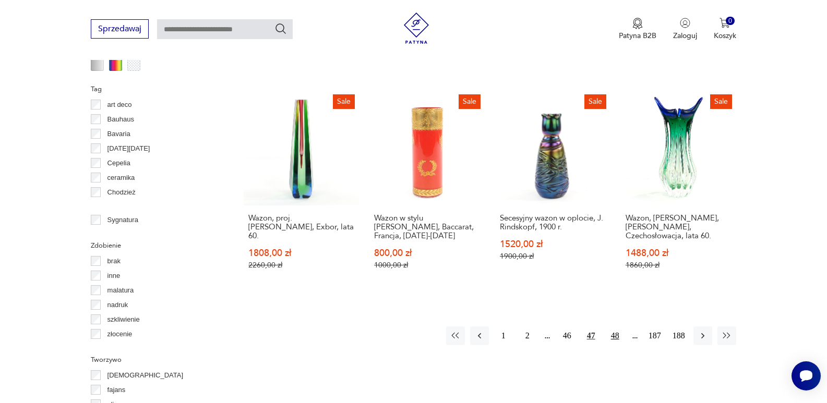
click at [615, 327] on button "48" at bounding box center [615, 336] width 19 height 19
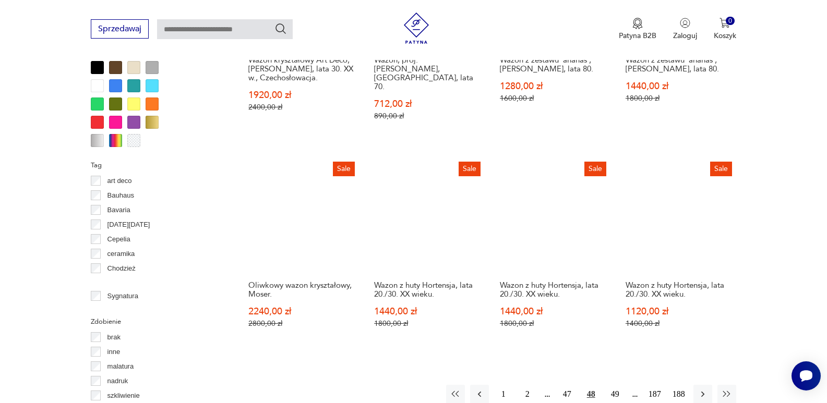
scroll to position [1021, 0]
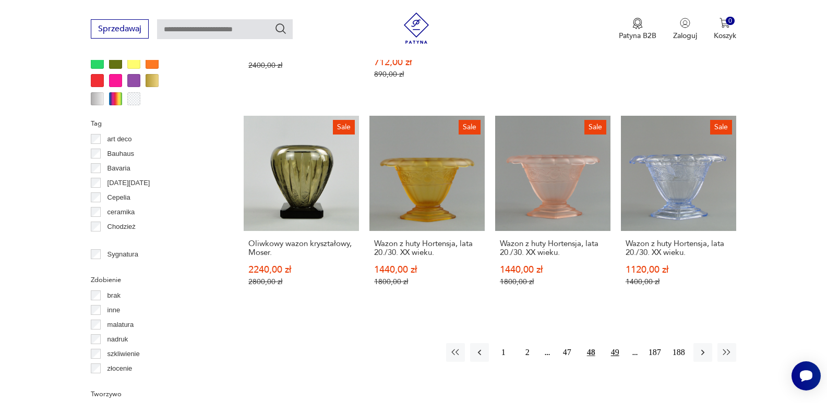
click at [615, 343] on button "49" at bounding box center [615, 352] width 19 height 19
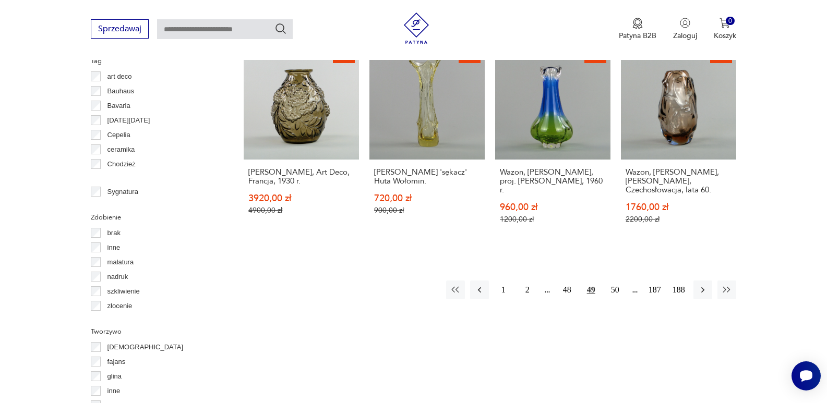
scroll to position [1119, 0]
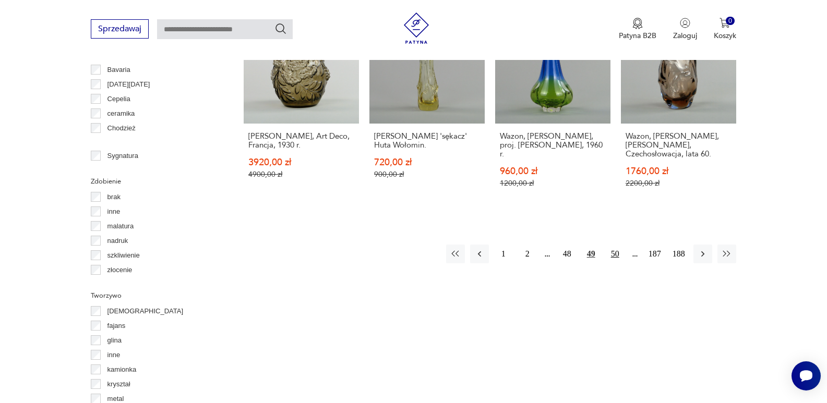
click at [613, 245] on button "50" at bounding box center [615, 254] width 19 height 19
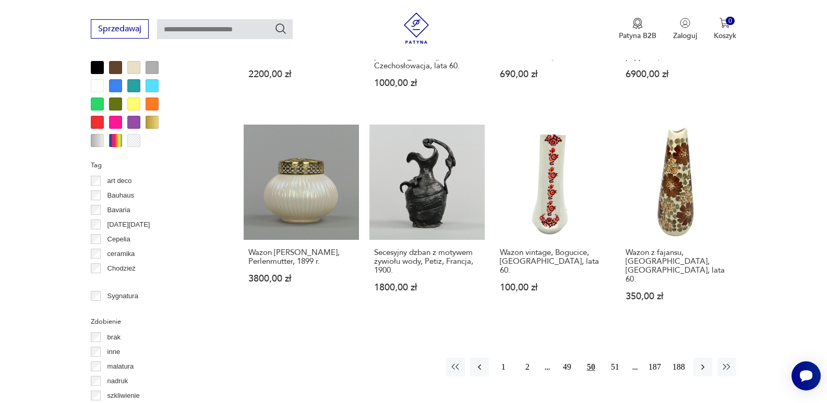
scroll to position [1021, 0]
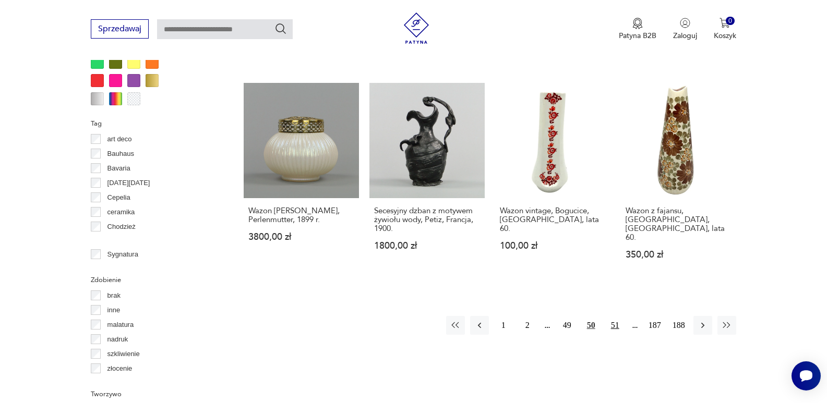
click at [615, 316] on button "51" at bounding box center [615, 325] width 19 height 19
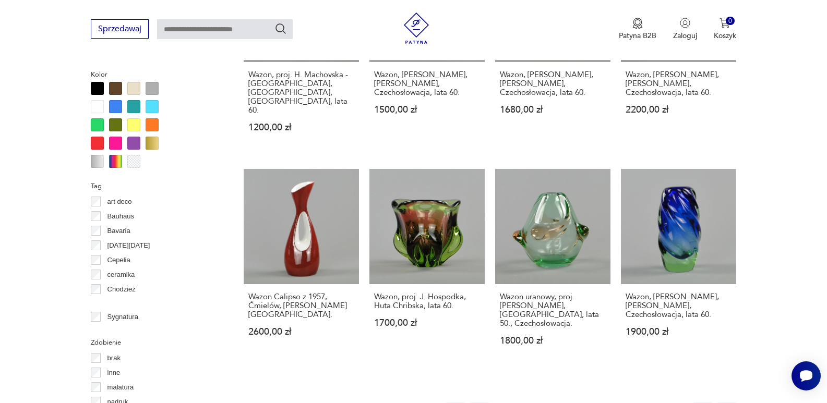
scroll to position [979, 0]
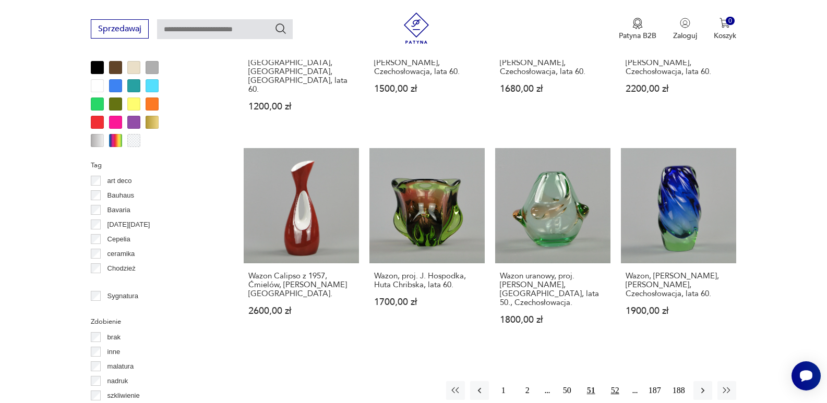
click at [613, 382] on button "52" at bounding box center [615, 391] width 19 height 19
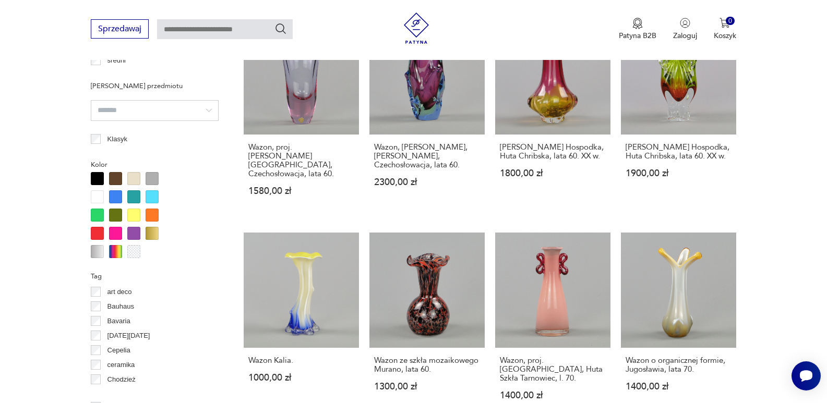
scroll to position [958, 0]
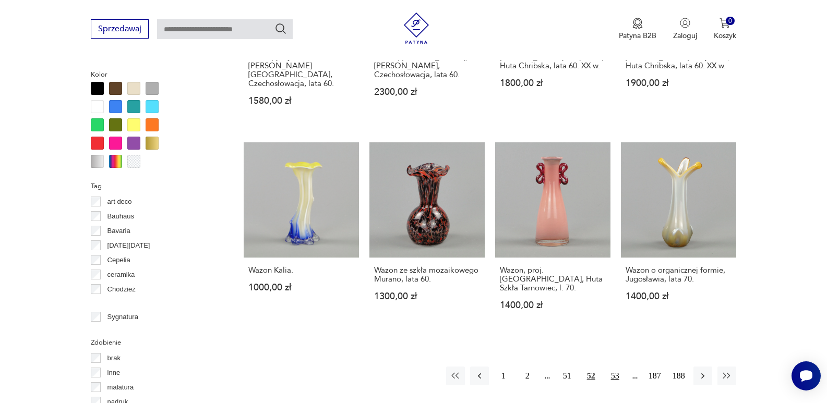
click at [614, 367] on button "53" at bounding box center [615, 376] width 19 height 19
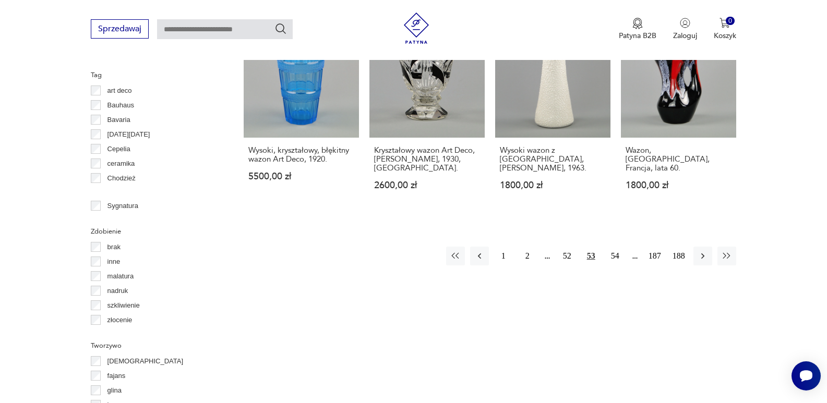
scroll to position [1083, 0]
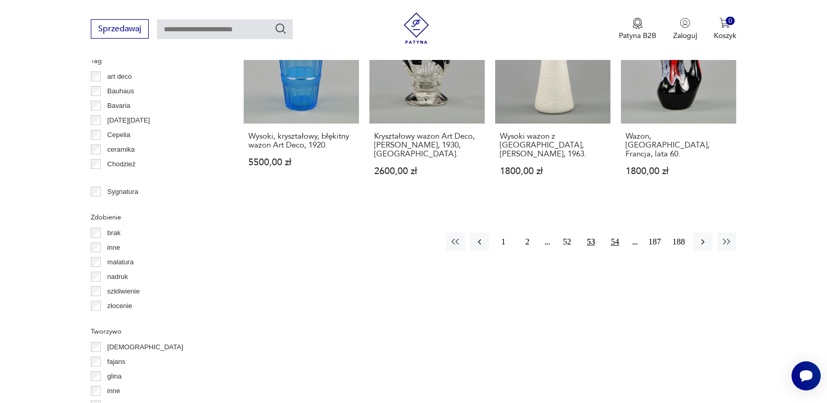
click at [615, 233] on button "54" at bounding box center [615, 242] width 19 height 19
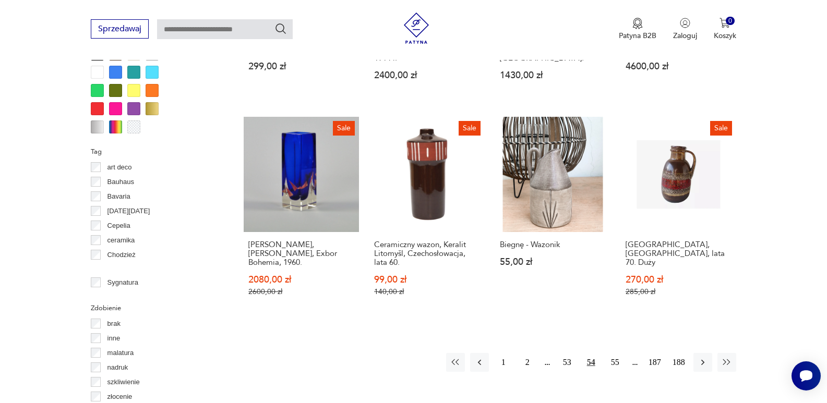
scroll to position [1000, 0]
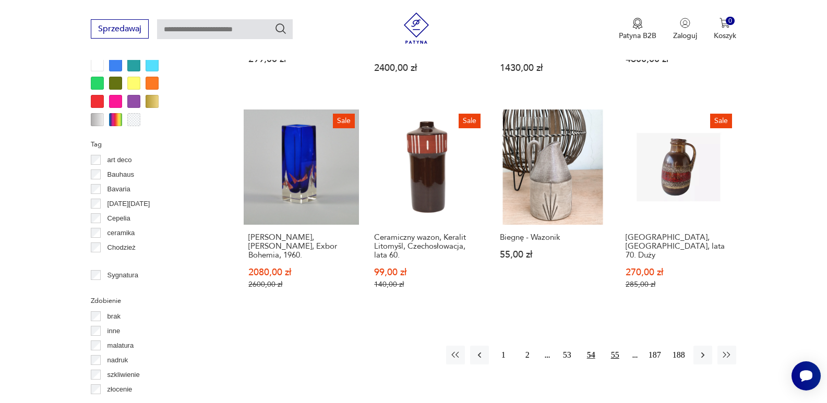
click at [615, 346] on button "55" at bounding box center [615, 355] width 19 height 19
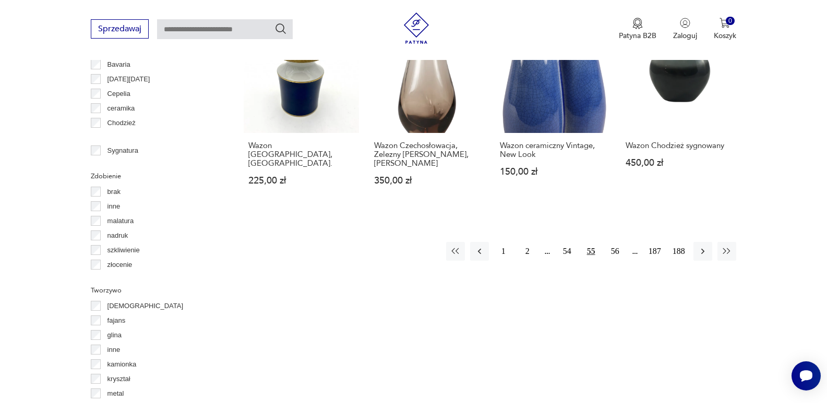
scroll to position [1160, 0]
